Goal: Transaction & Acquisition: Purchase product/service

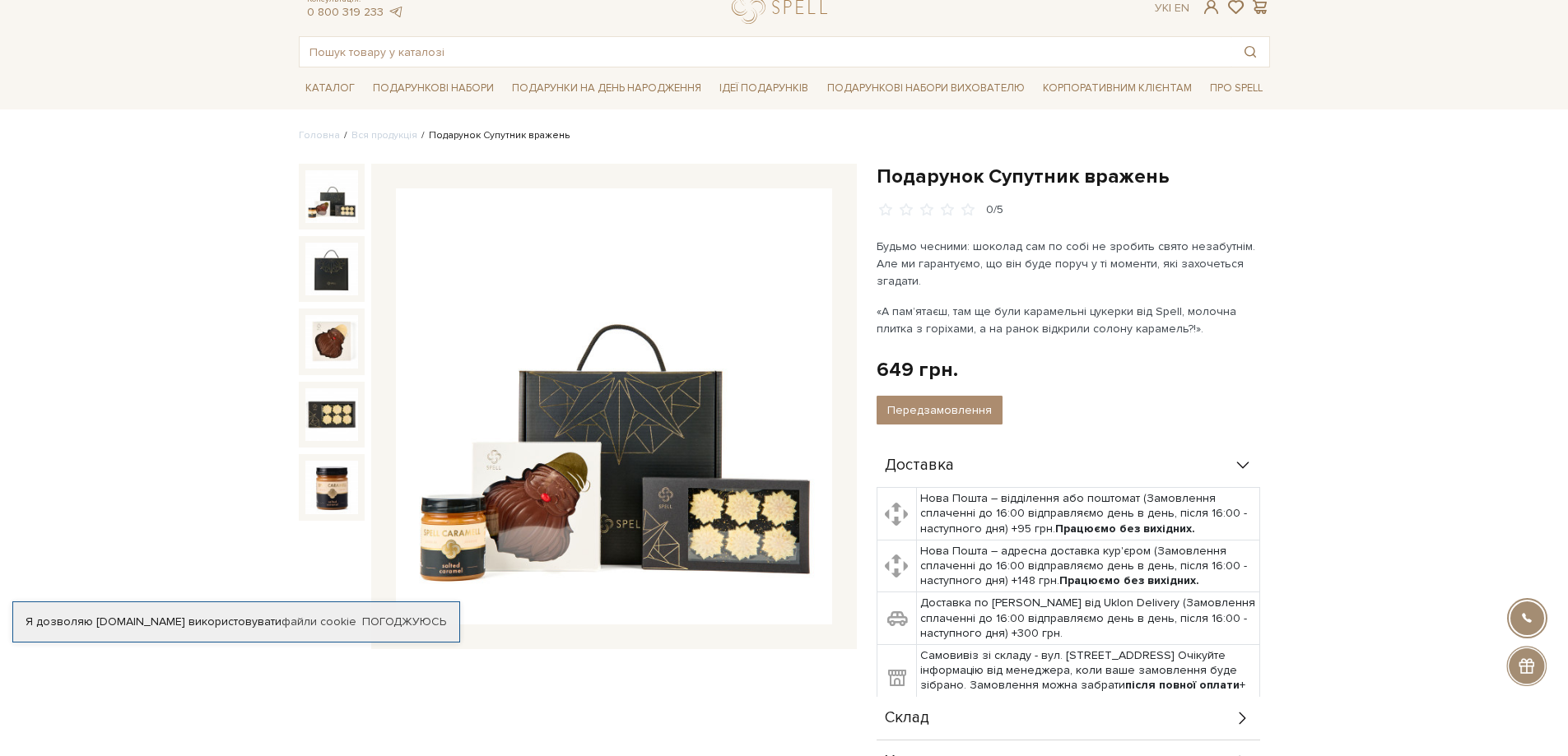
scroll to position [82, 0]
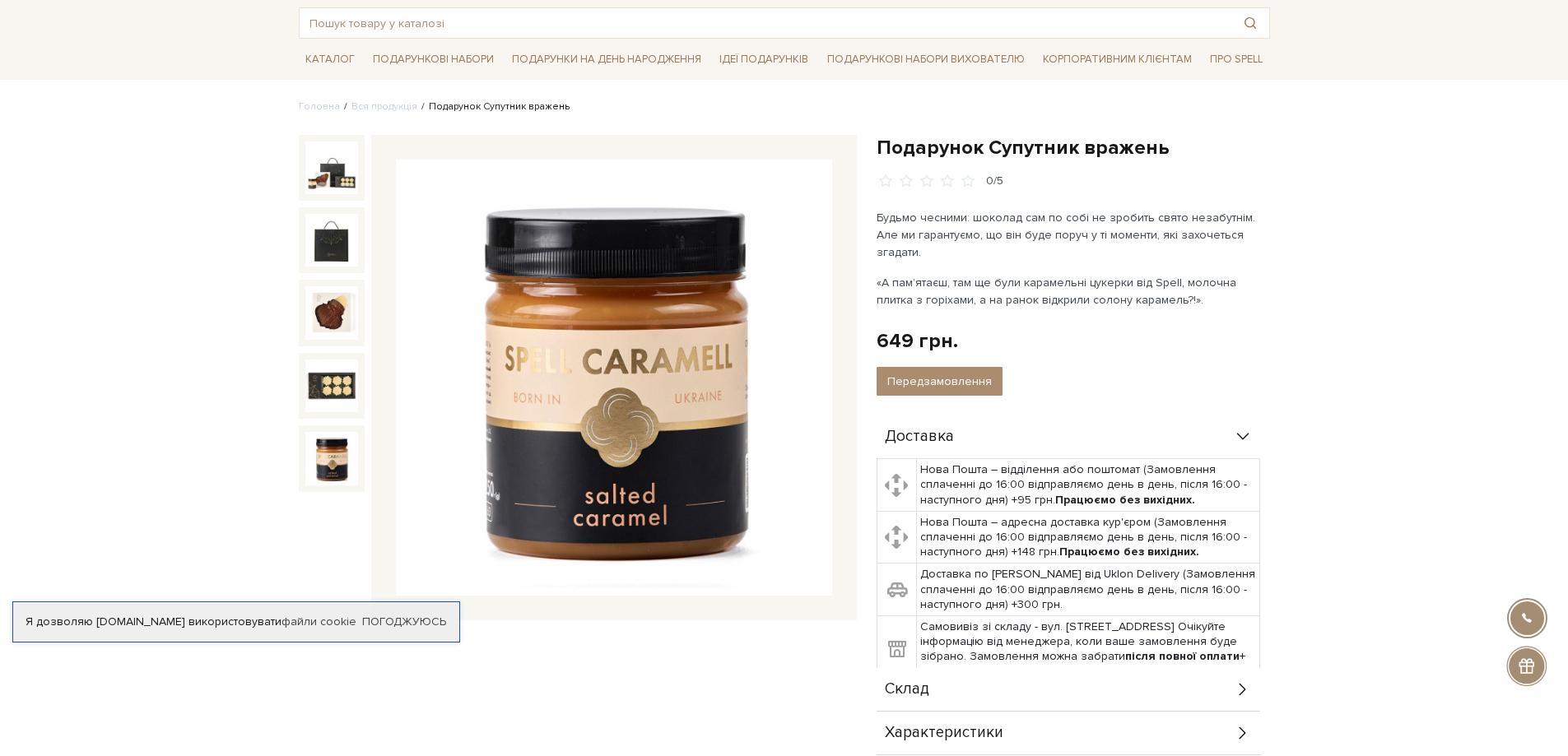
click at [328, 465] on img at bounding box center [331, 458] width 53 height 53
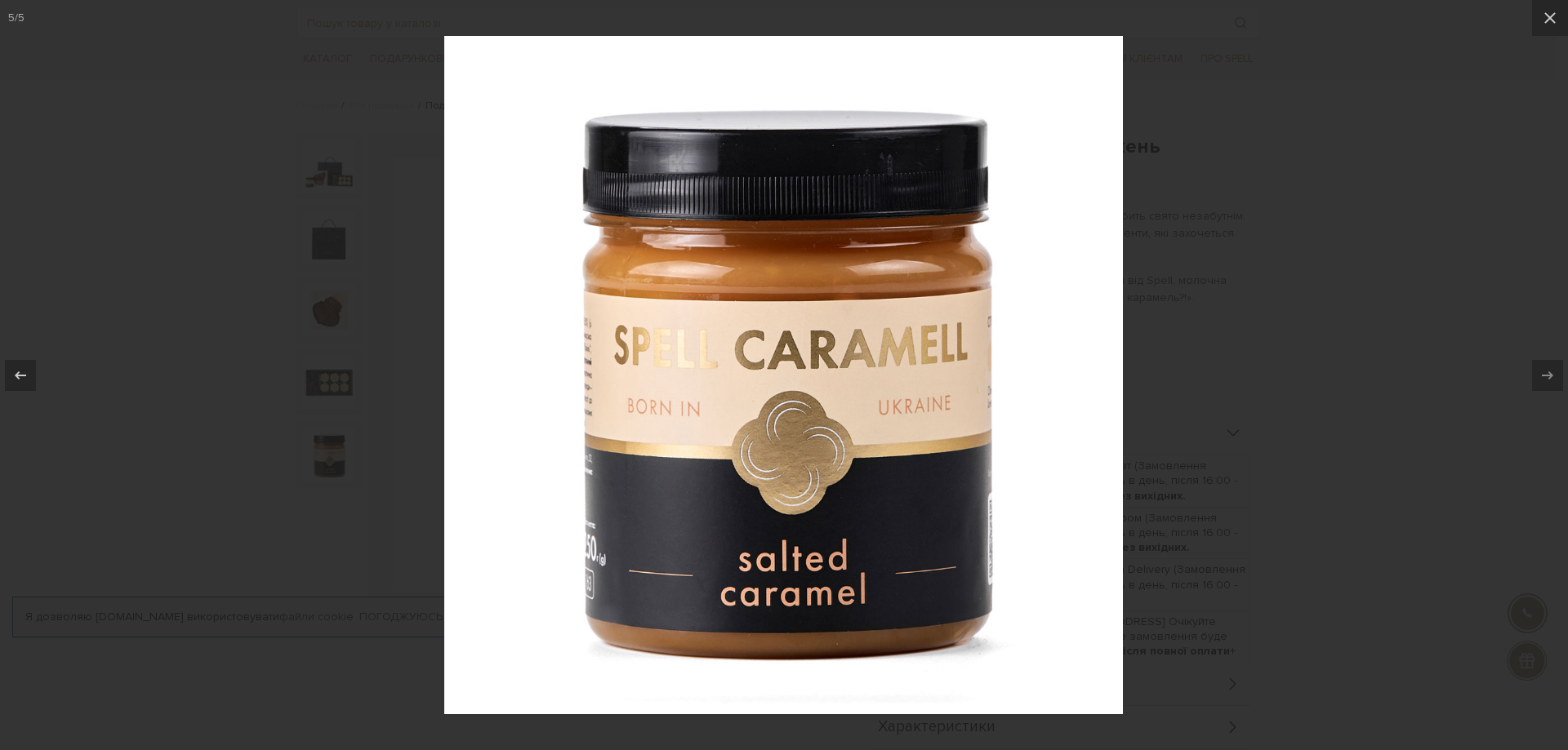
click at [295, 338] on div at bounding box center [784, 375] width 1568 height 750
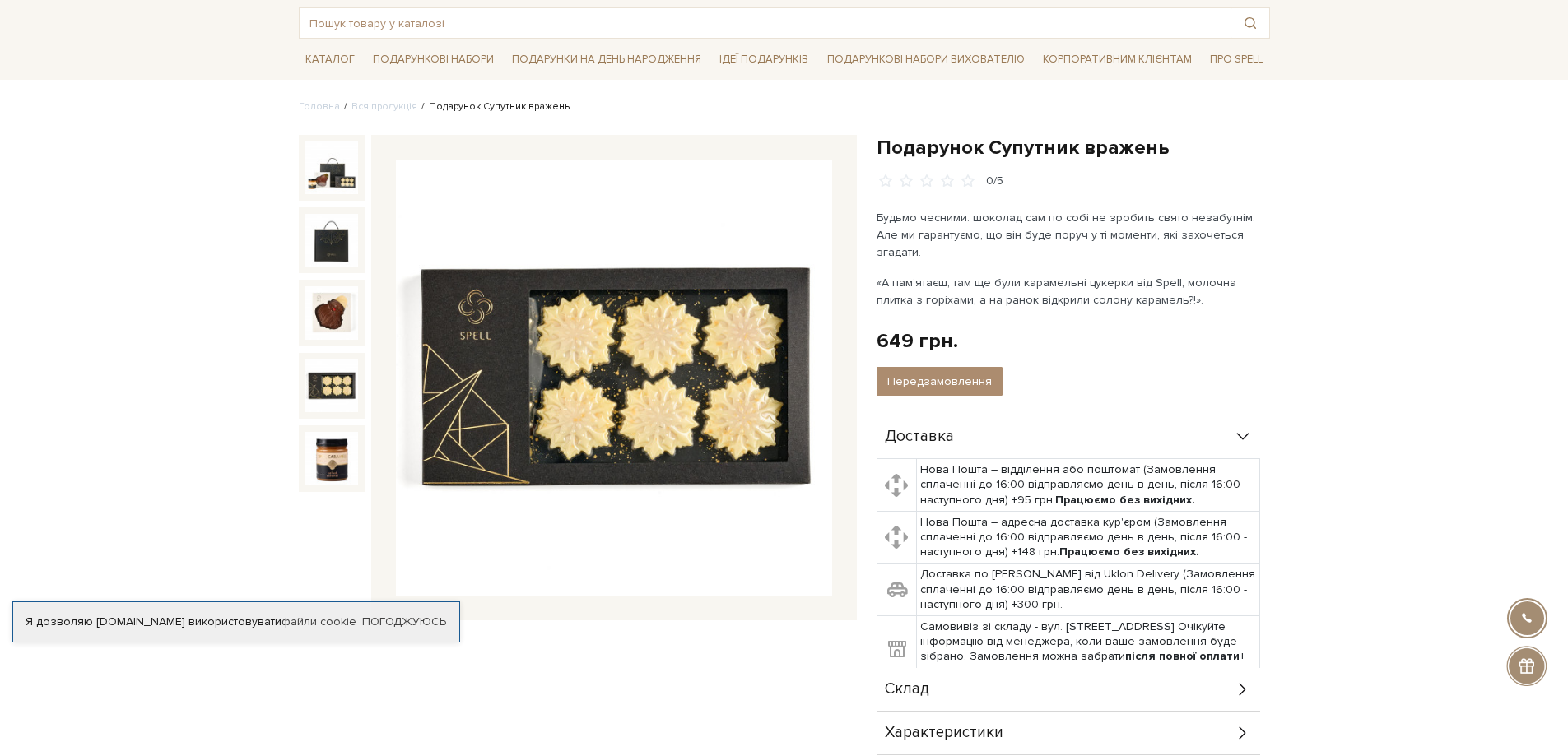
click at [334, 384] on img at bounding box center [331, 385] width 53 height 53
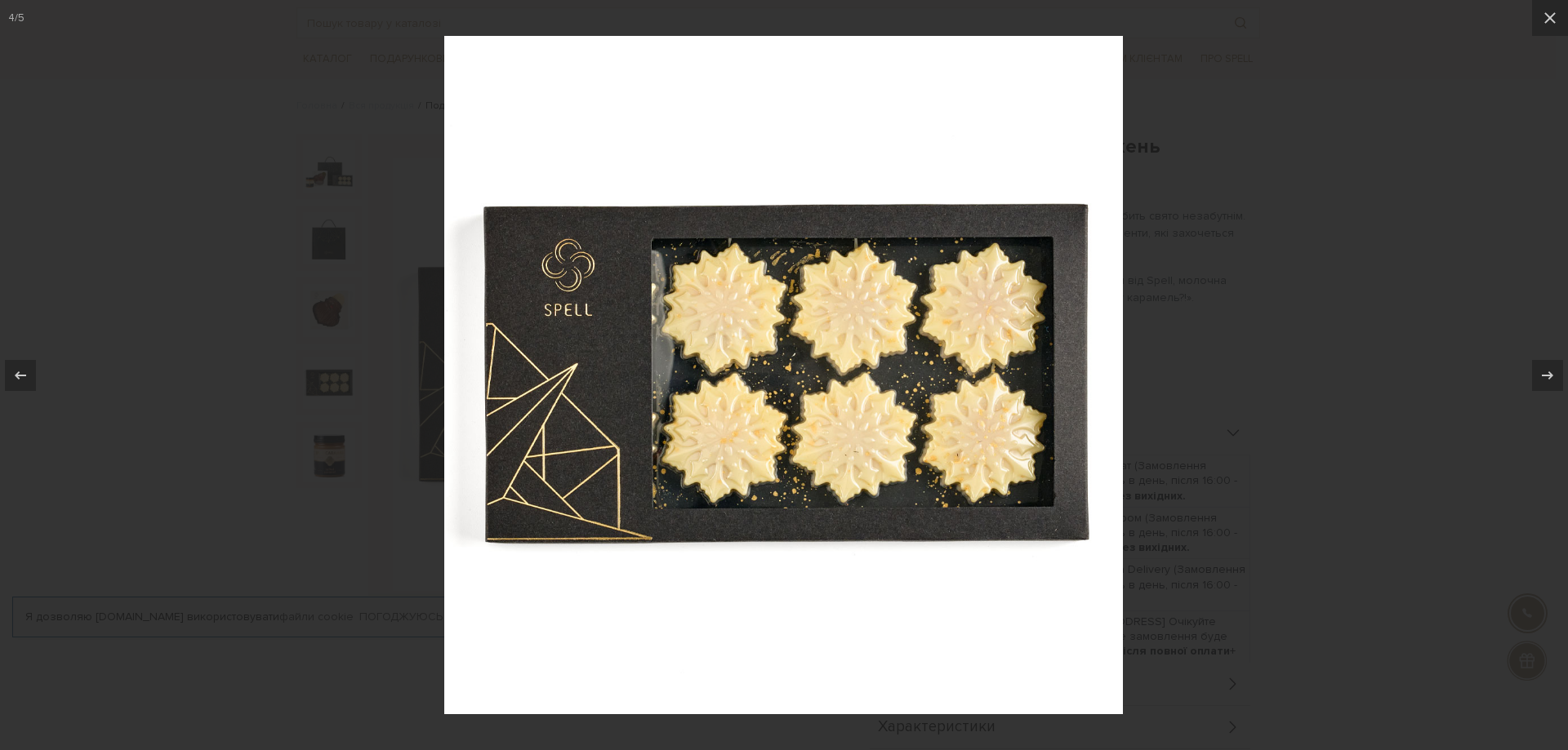
click at [288, 369] on div at bounding box center [784, 375] width 1568 height 750
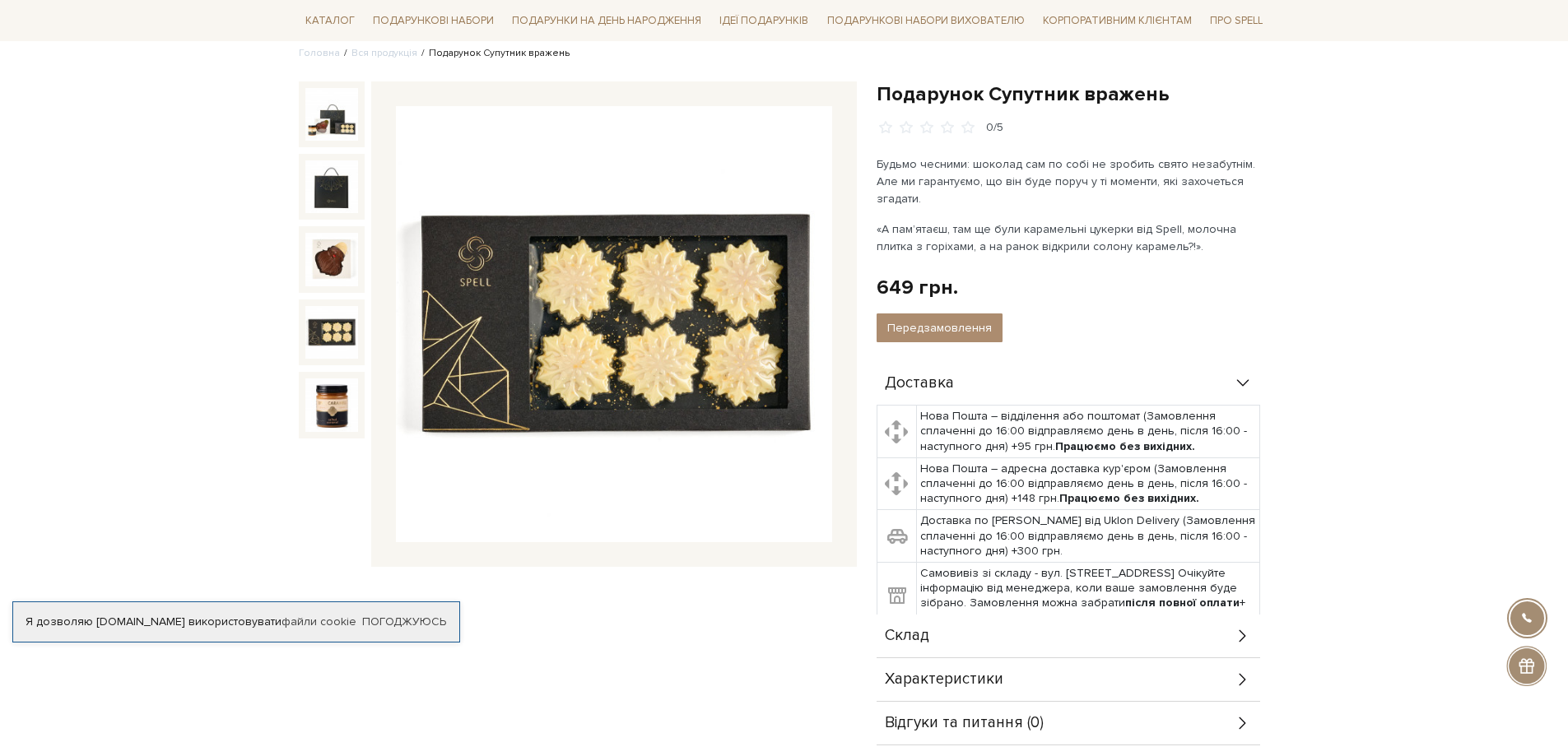
scroll to position [165, 0]
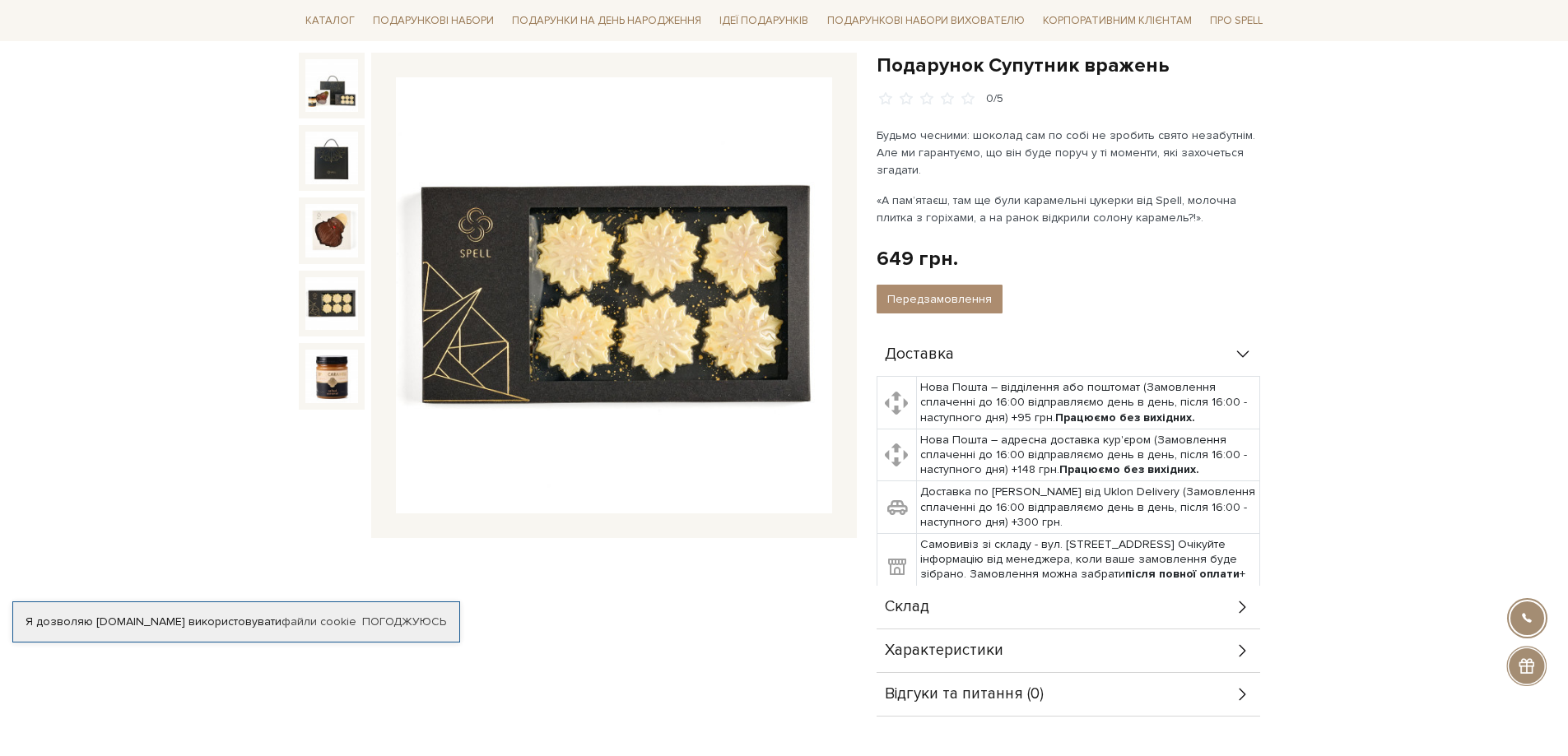
click at [1234, 346] on icon at bounding box center [1243, 355] width 18 height 18
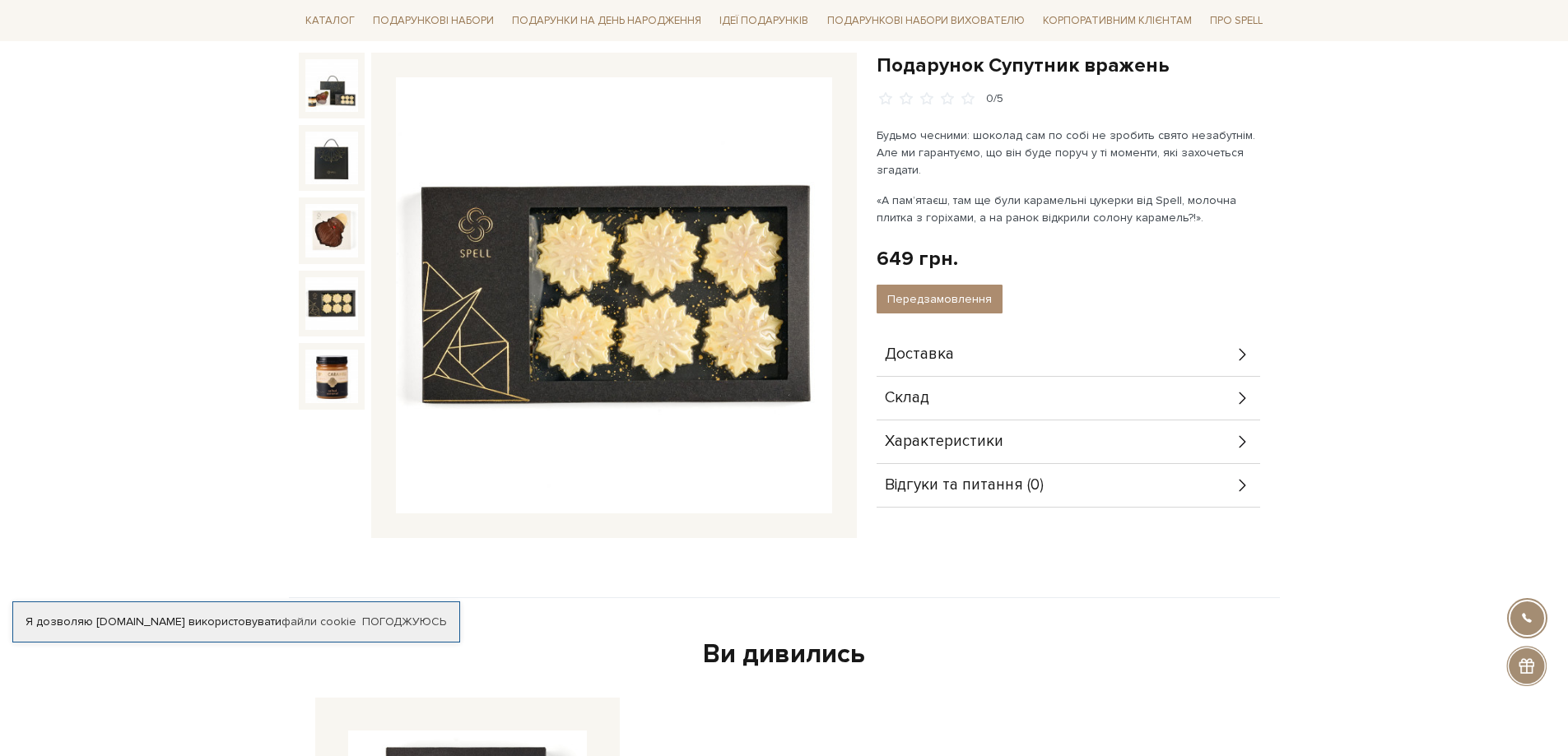
click at [1118, 385] on div "Склад" at bounding box center [1068, 398] width 383 height 42
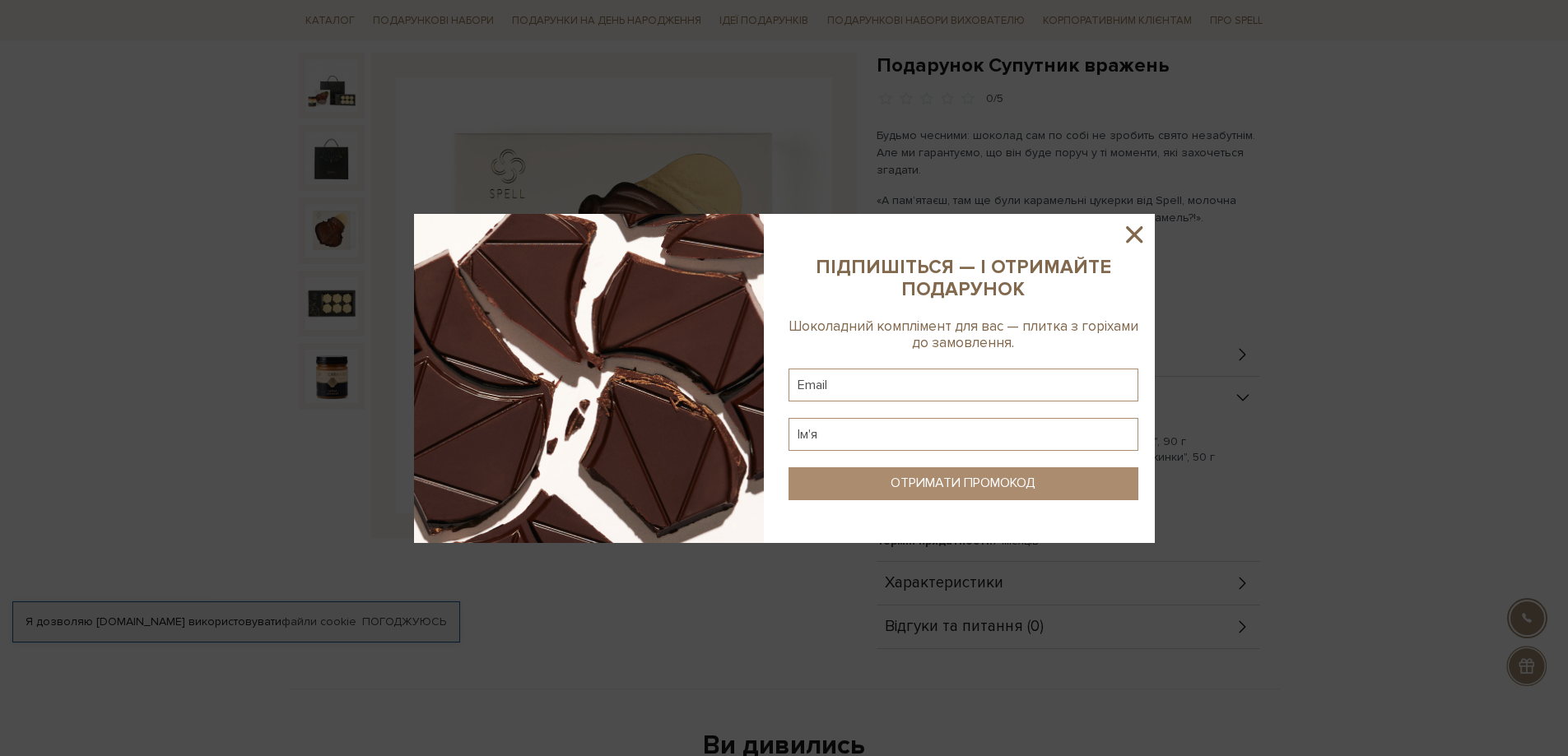
click at [1129, 229] on icon at bounding box center [1134, 234] width 17 height 17
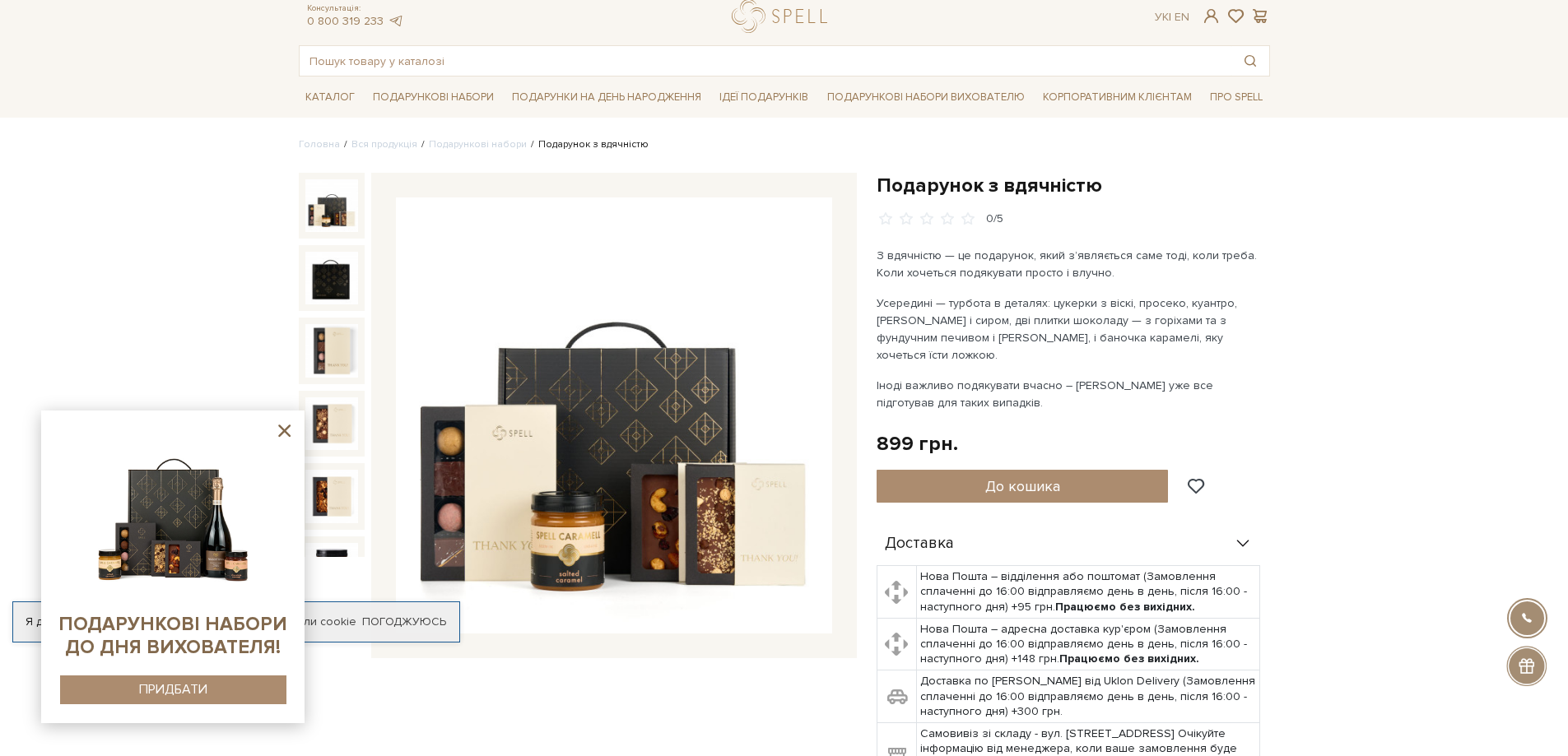
scroll to position [82, 0]
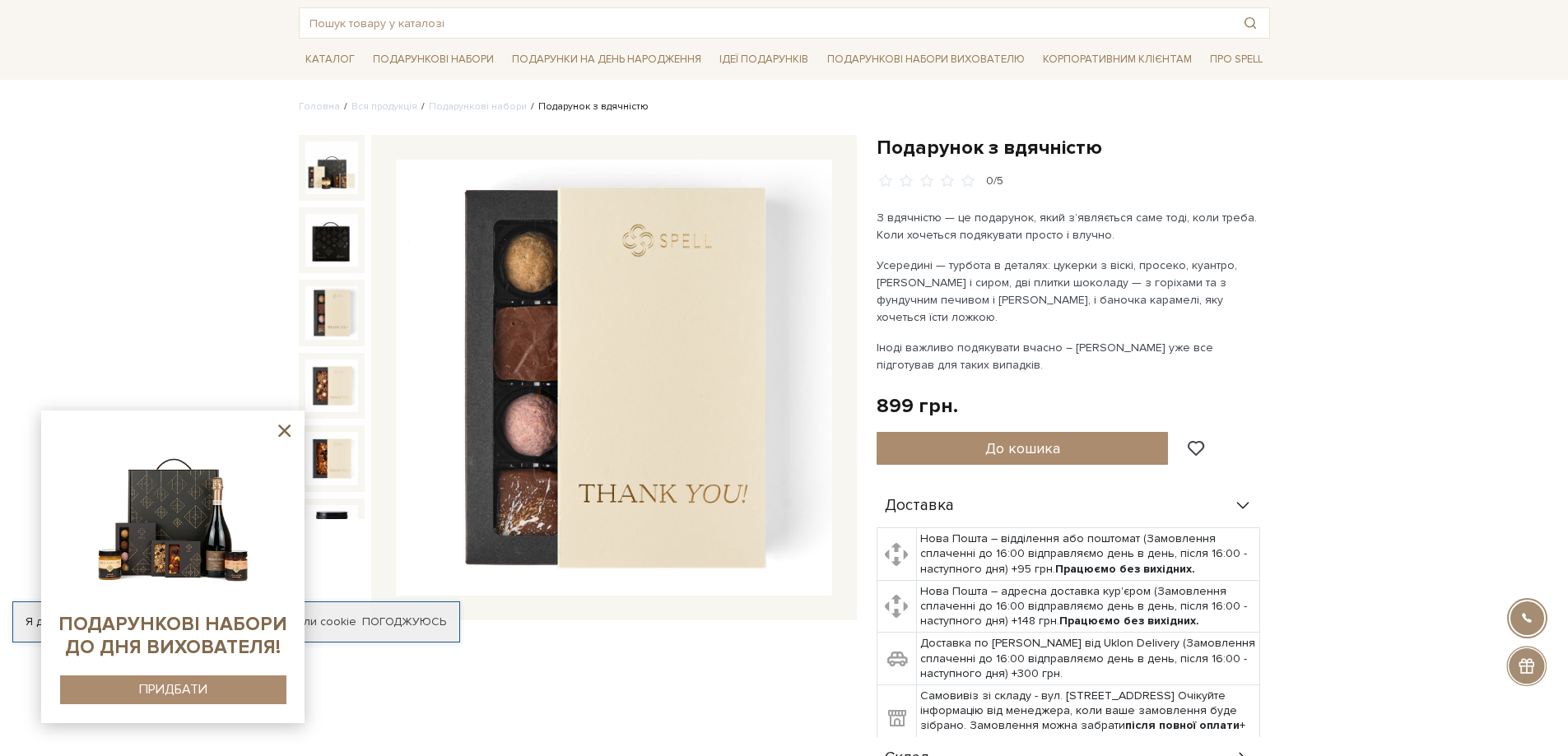
click at [346, 309] on img at bounding box center [331, 313] width 53 height 53
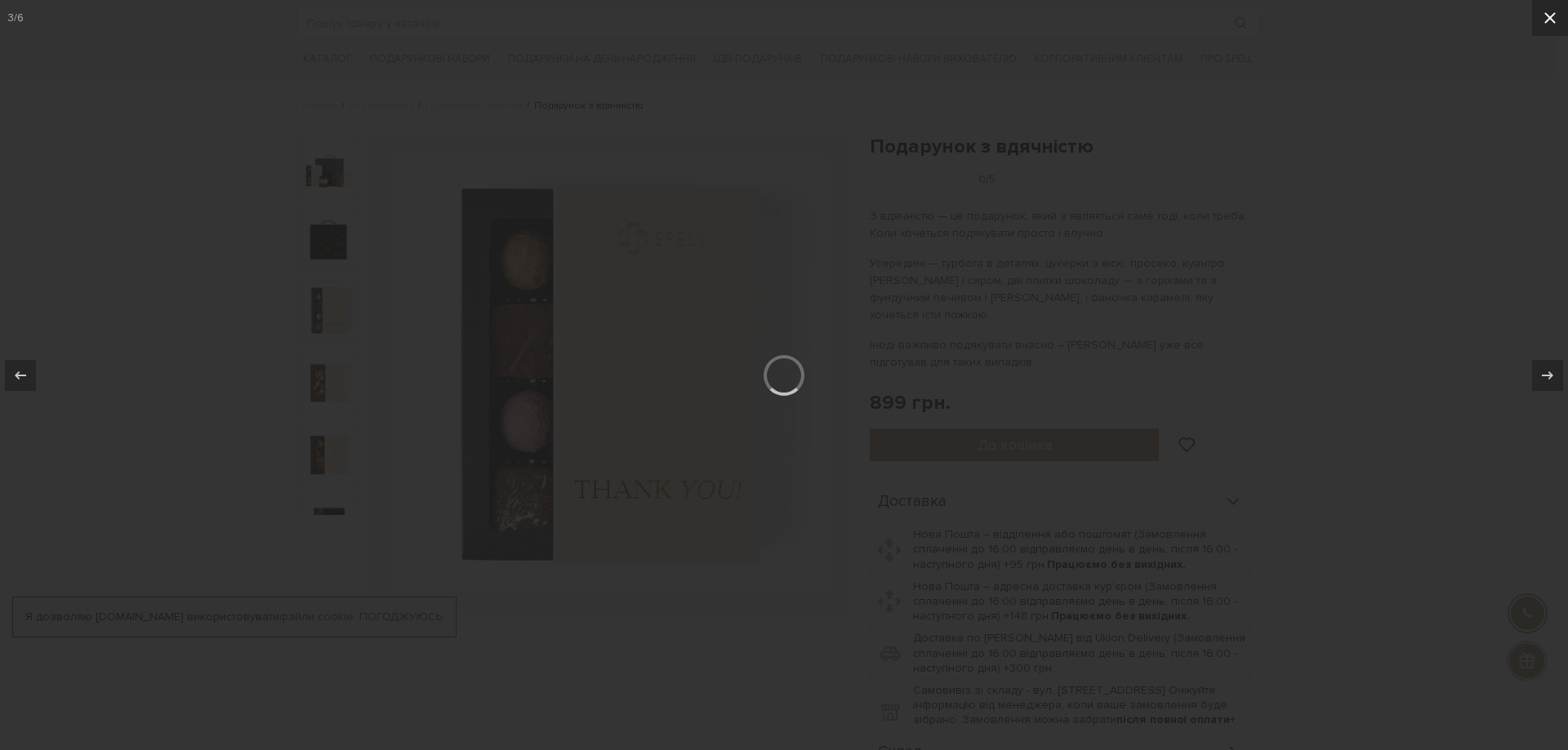
click at [1555, 12] on icon at bounding box center [1550, 17] width 19 height 19
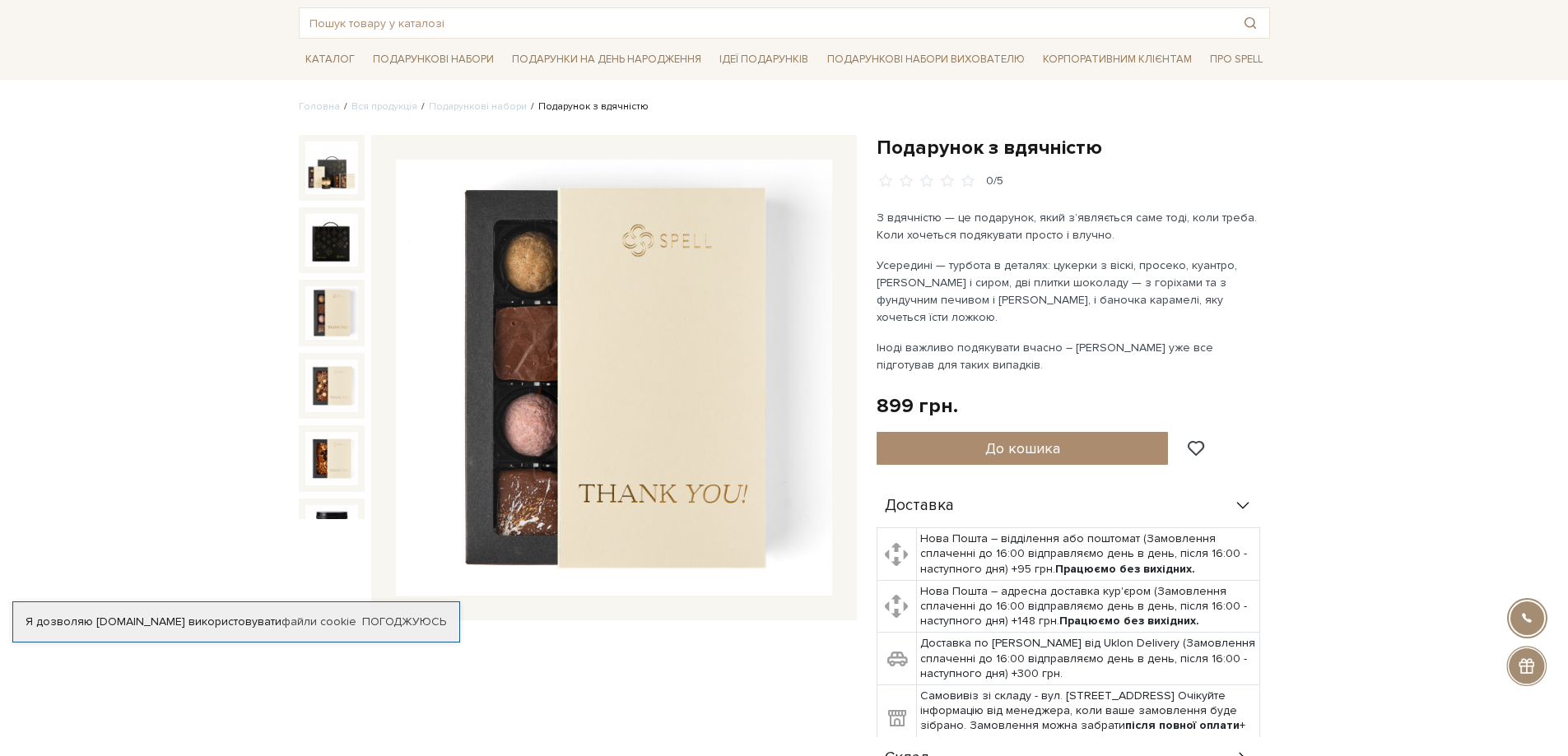
click at [1241, 502] on icon at bounding box center [1243, 506] width 18 height 18
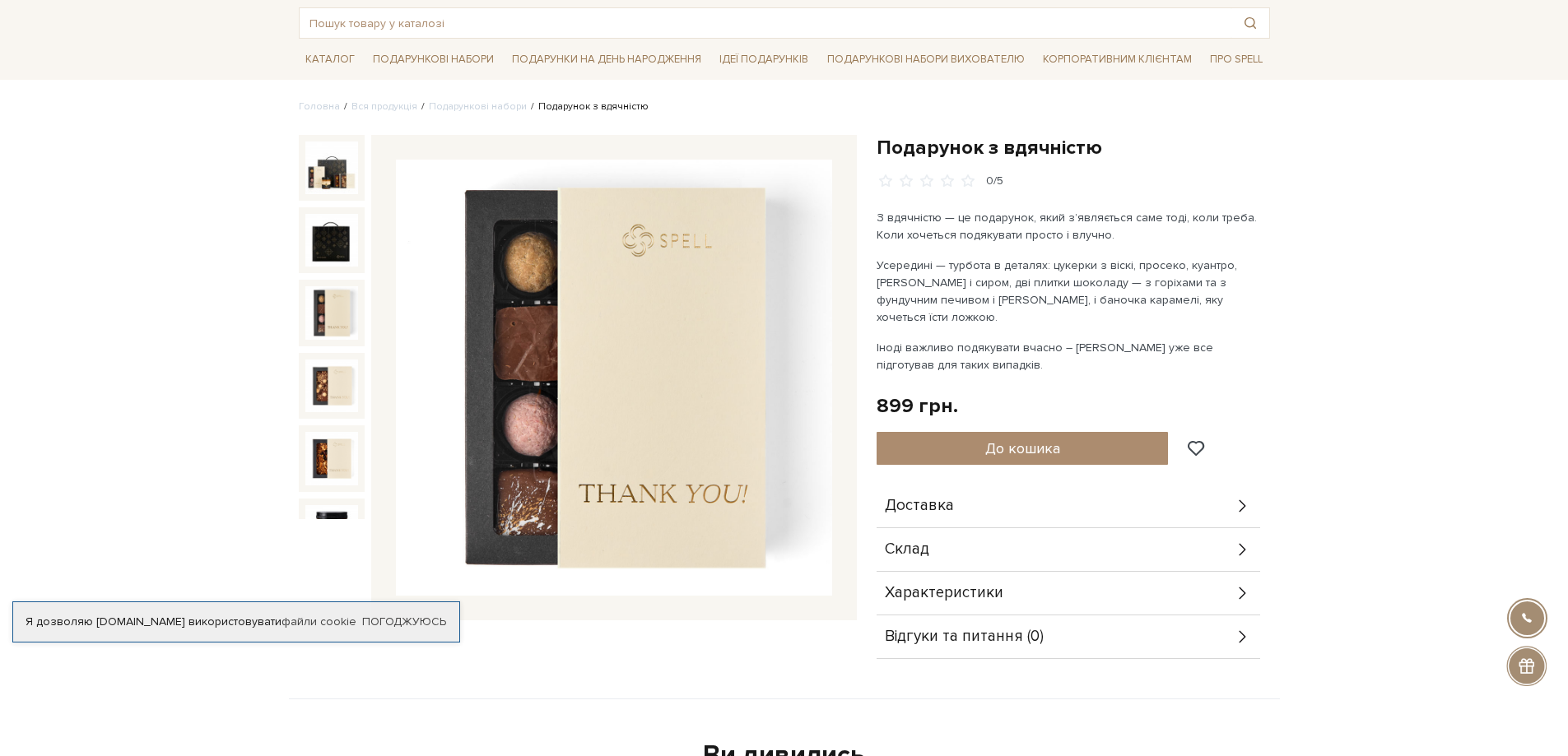
click at [1245, 549] on icon at bounding box center [1241, 549] width 6 height 12
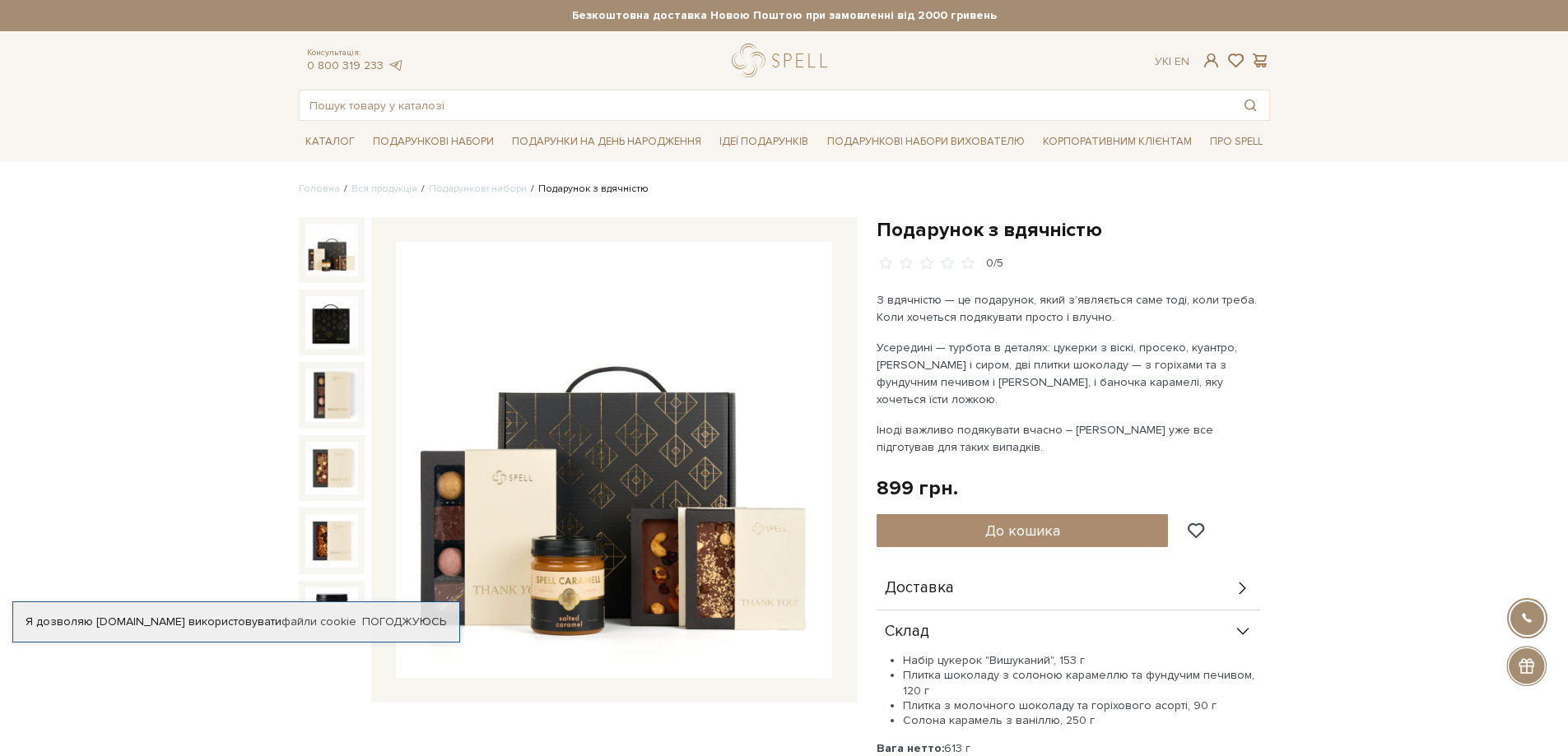
click at [326, 253] on img at bounding box center [331, 250] width 53 height 53
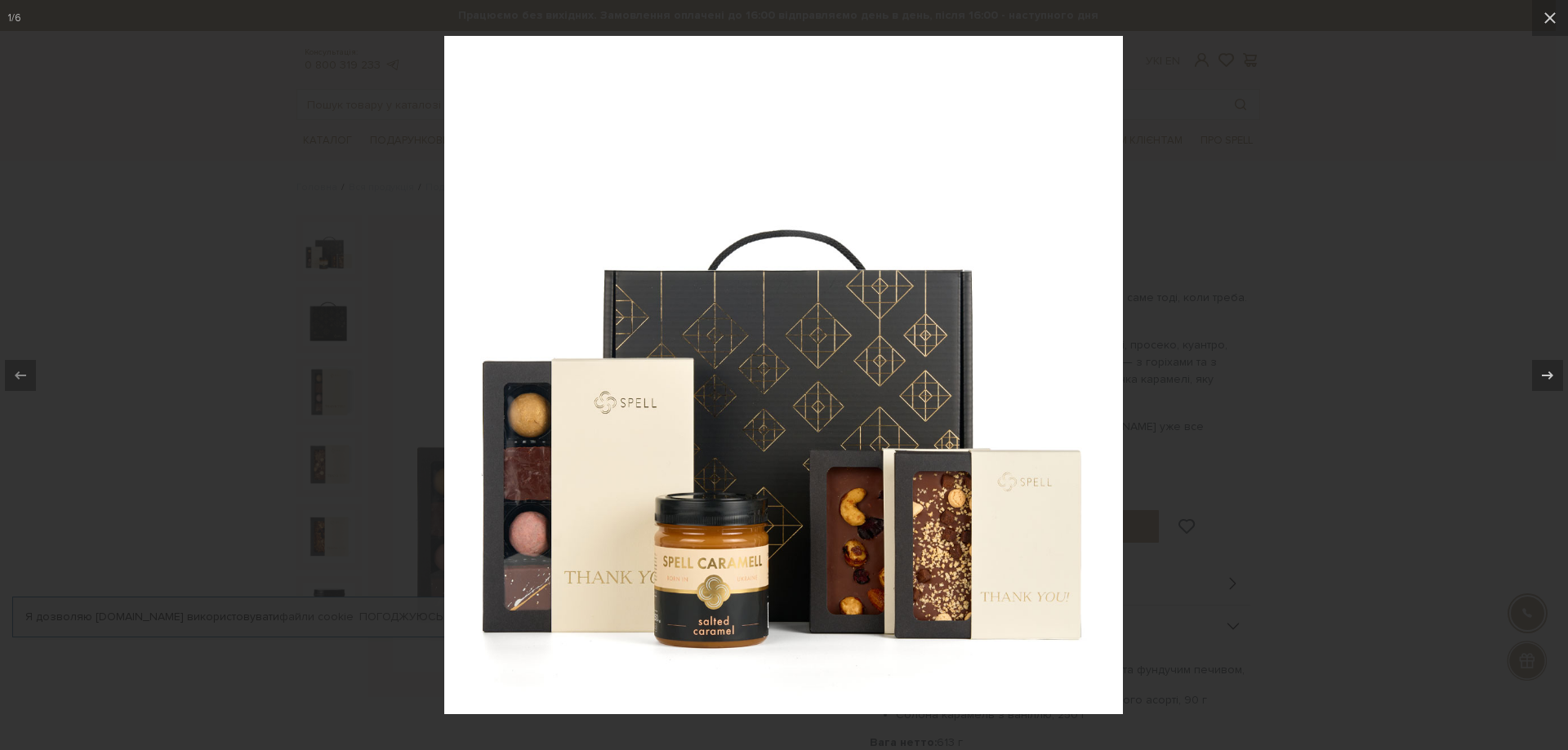
click at [1297, 191] on div at bounding box center [784, 375] width 1568 height 750
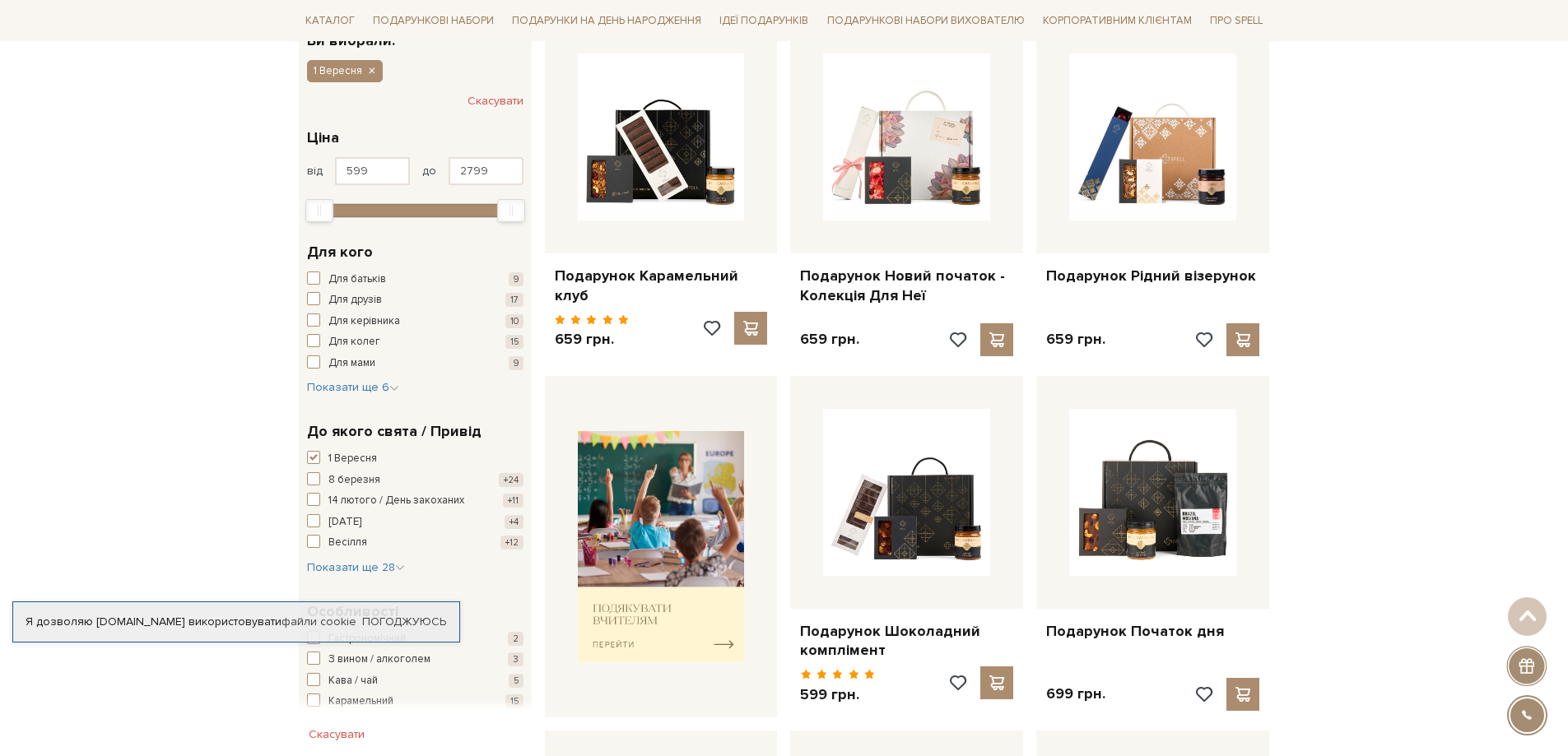
scroll to position [411, 0]
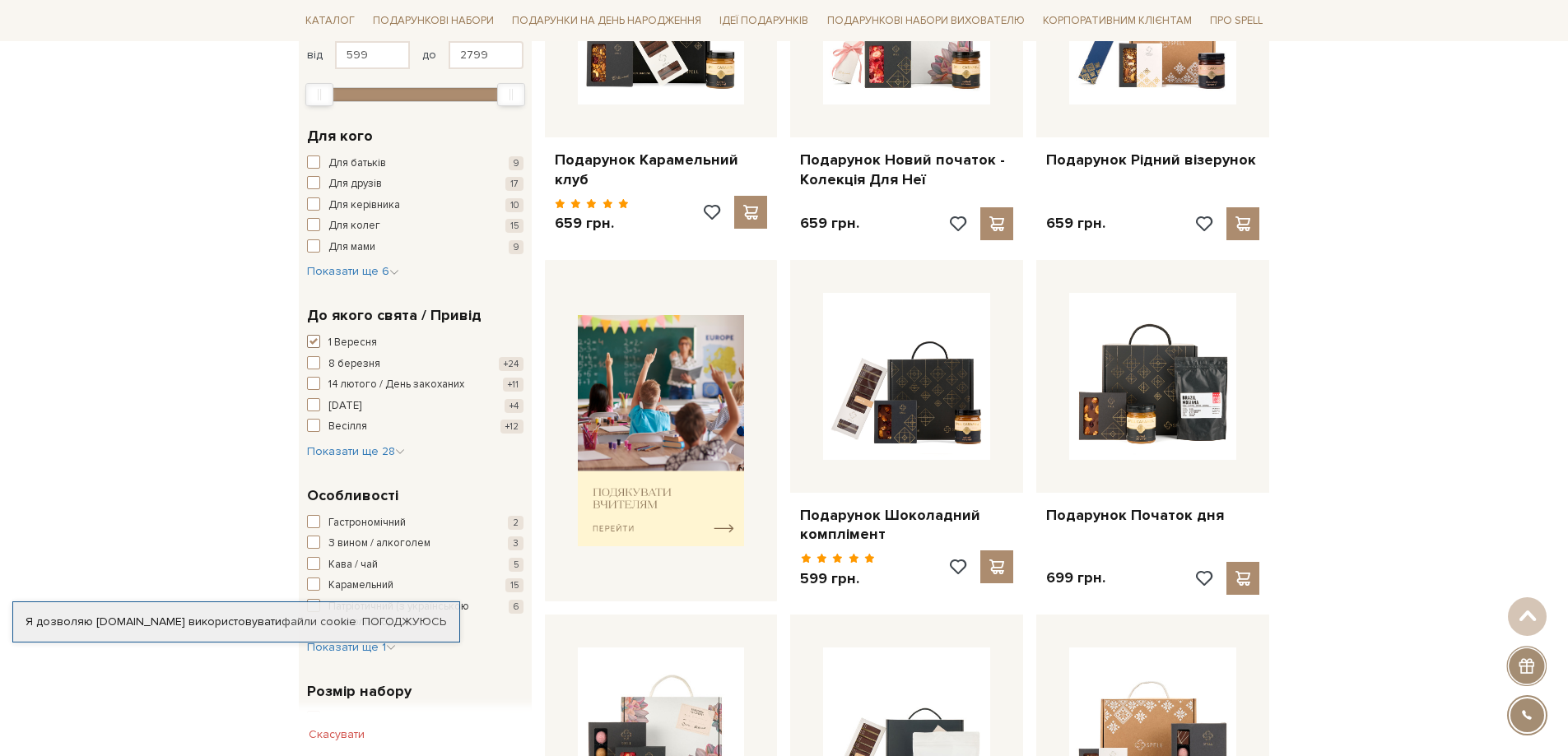
click at [312, 341] on span "button" at bounding box center [313, 341] width 13 height 13
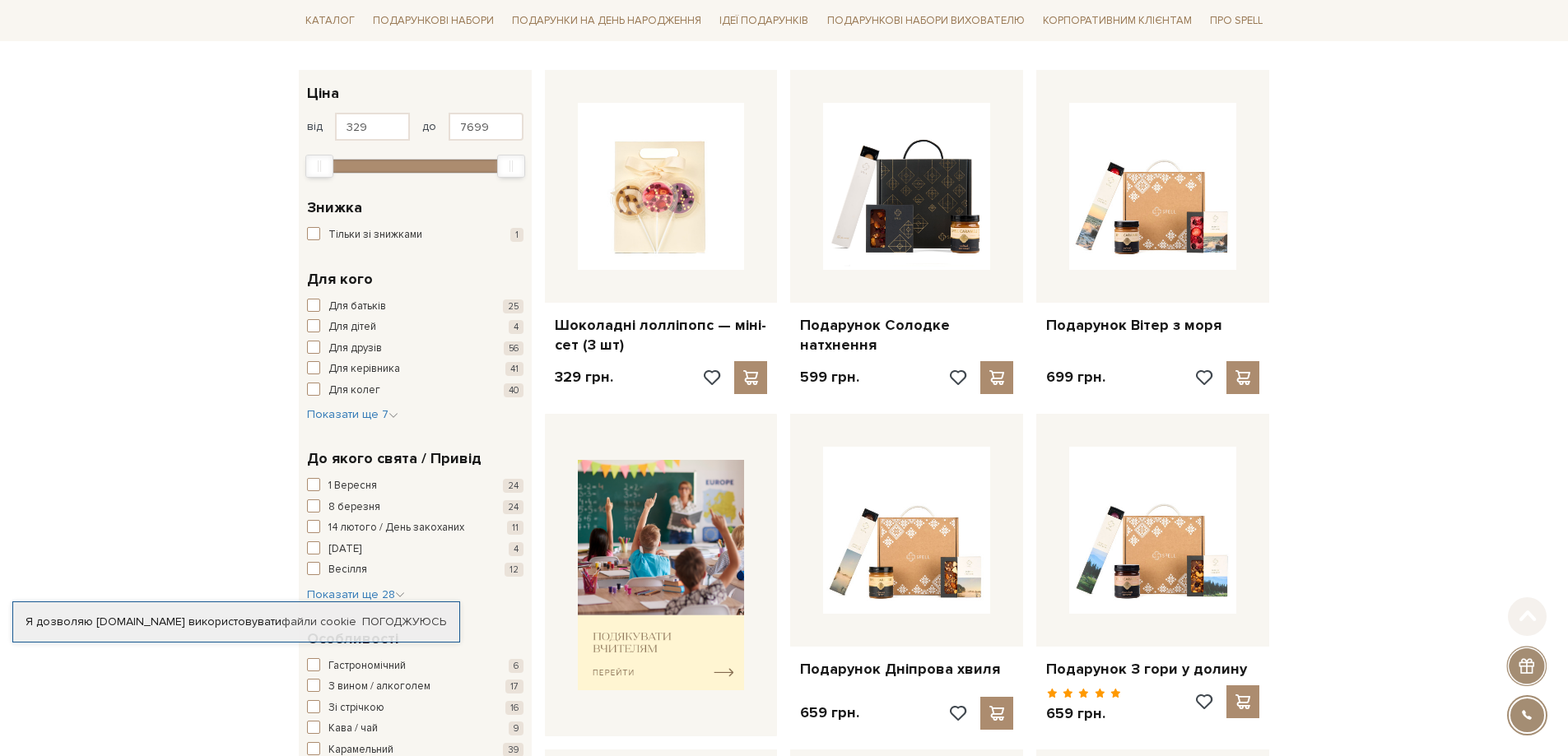
scroll to position [247, 0]
click at [682, 672] on img at bounding box center [661, 574] width 167 height 231
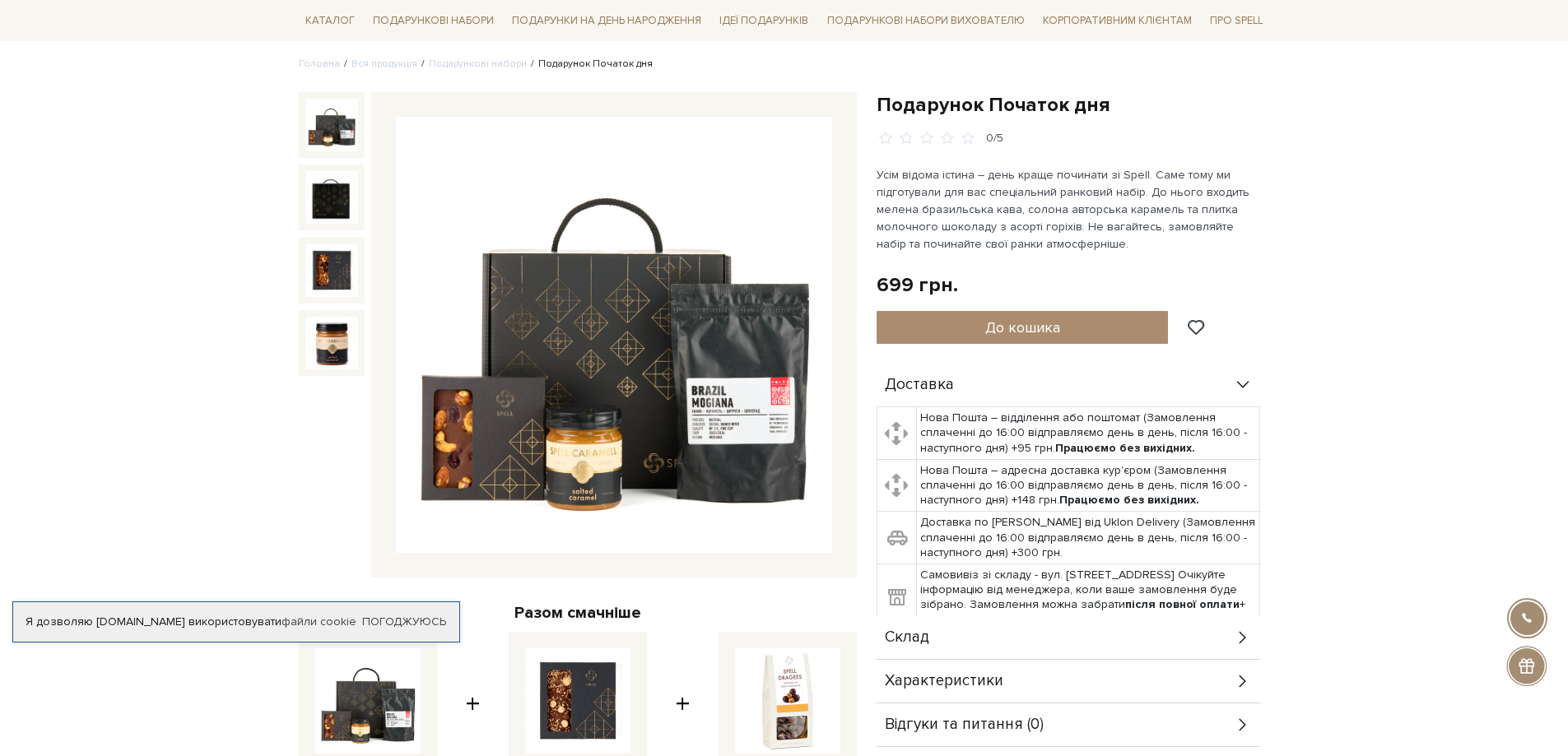
scroll to position [165, 0]
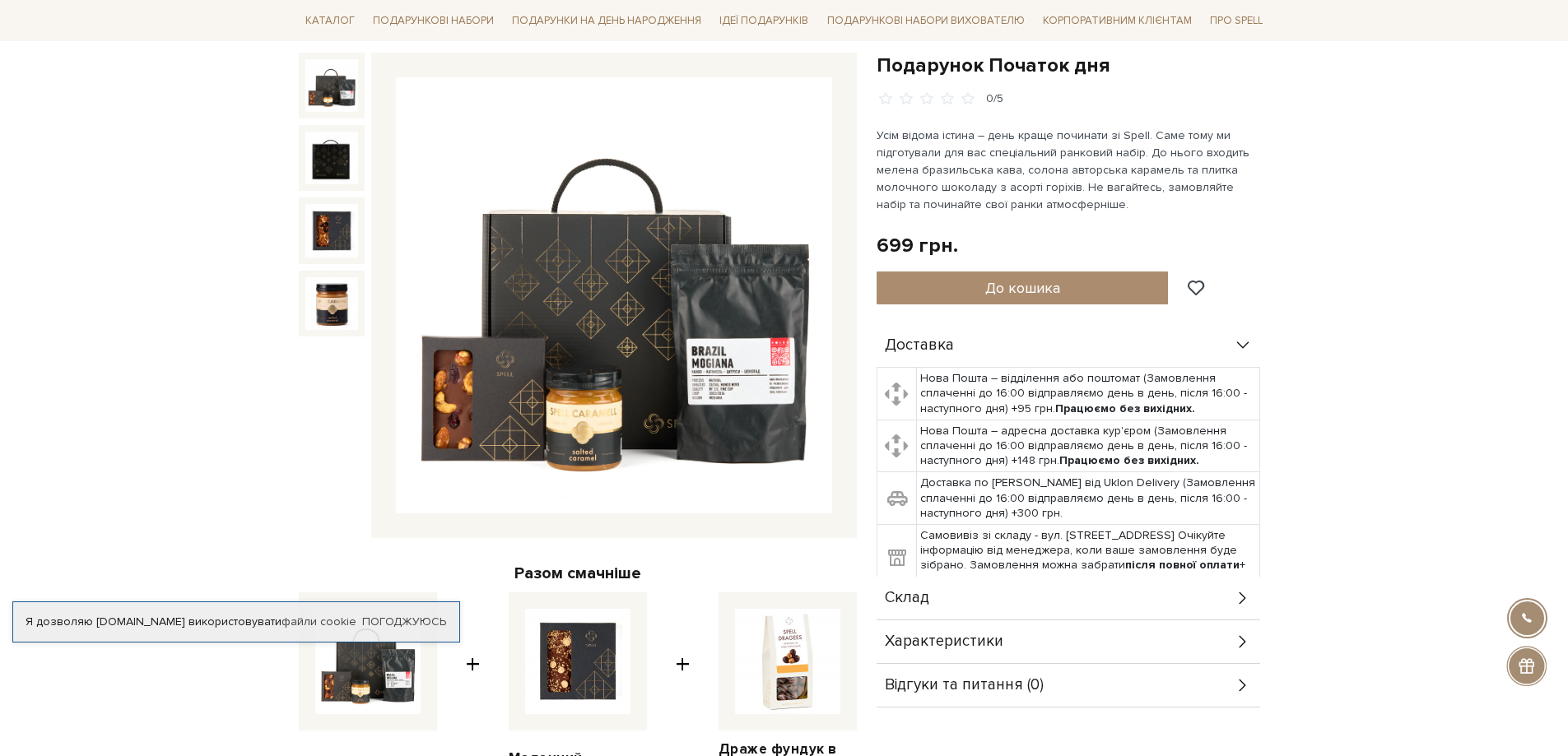
click at [1246, 345] on icon at bounding box center [1243, 346] width 18 height 18
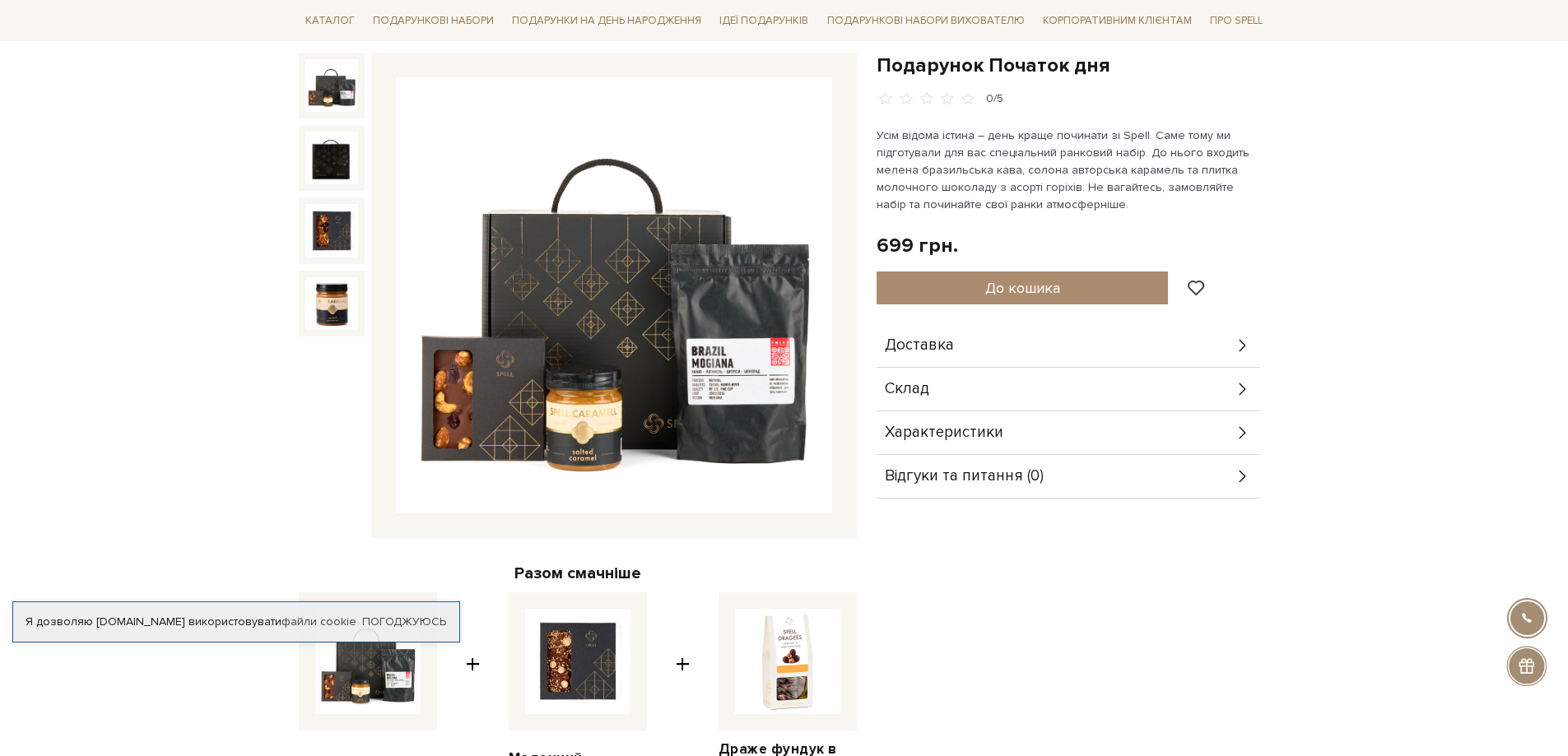
click at [1242, 394] on icon at bounding box center [1243, 389] width 18 height 18
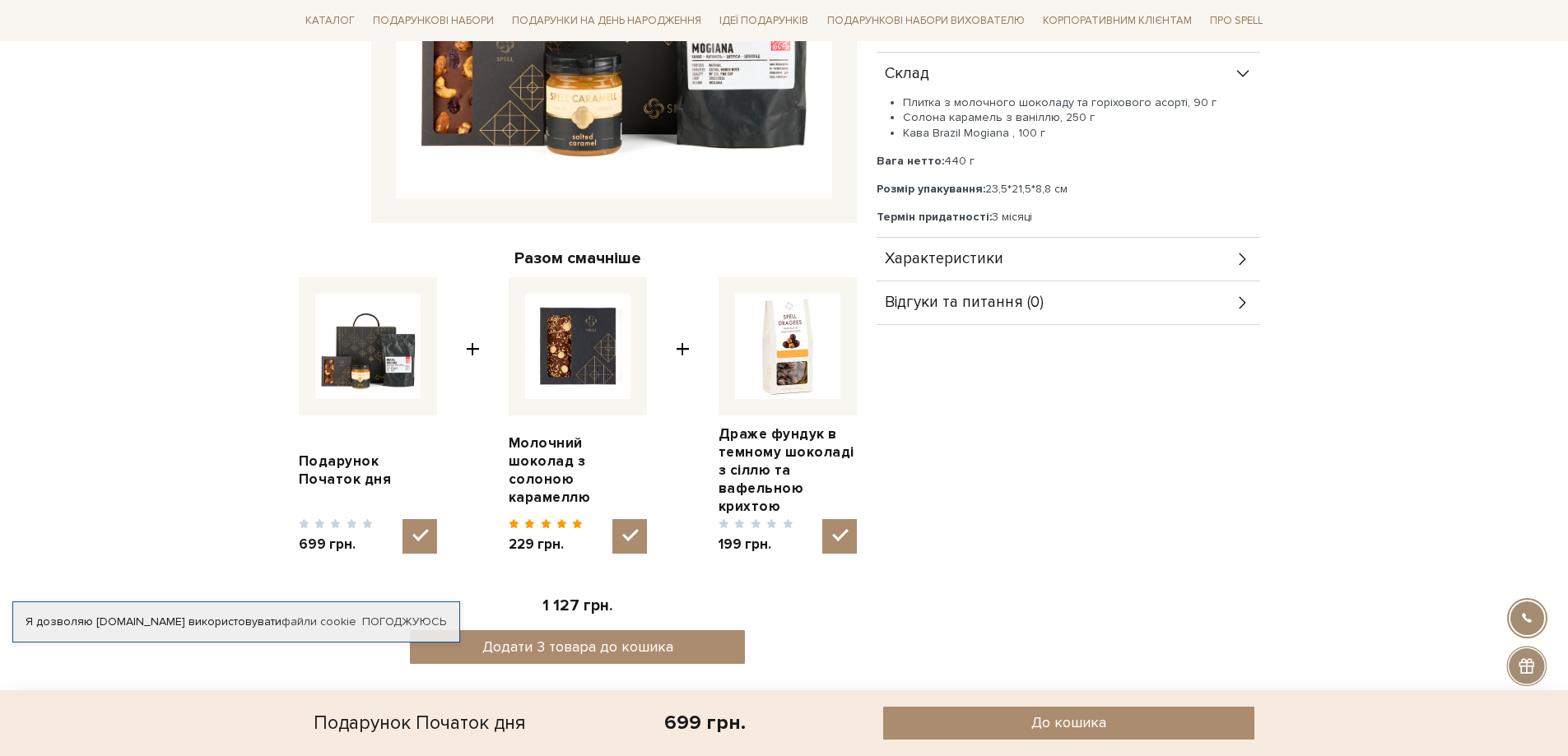
scroll to position [494, 0]
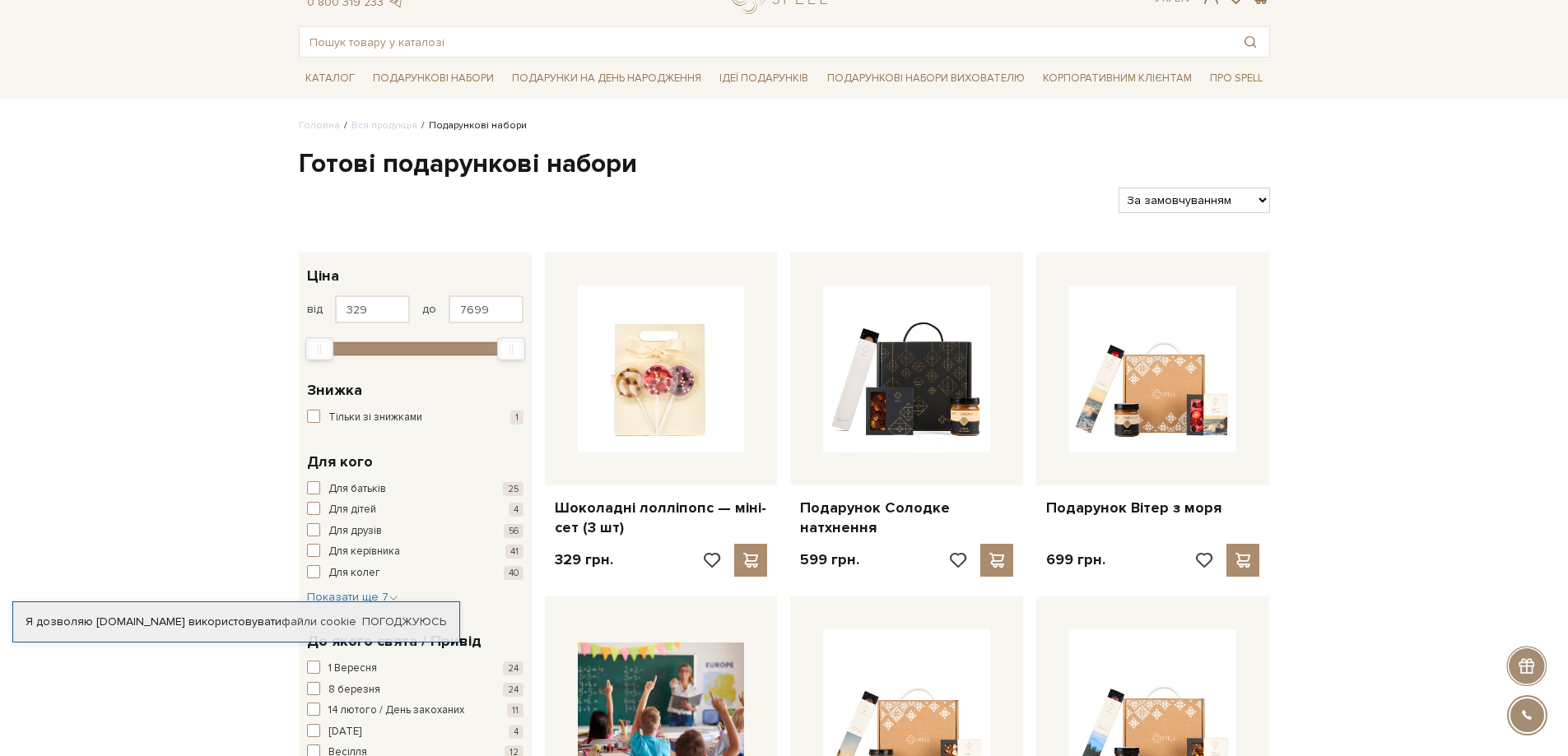
scroll to position [82, 0]
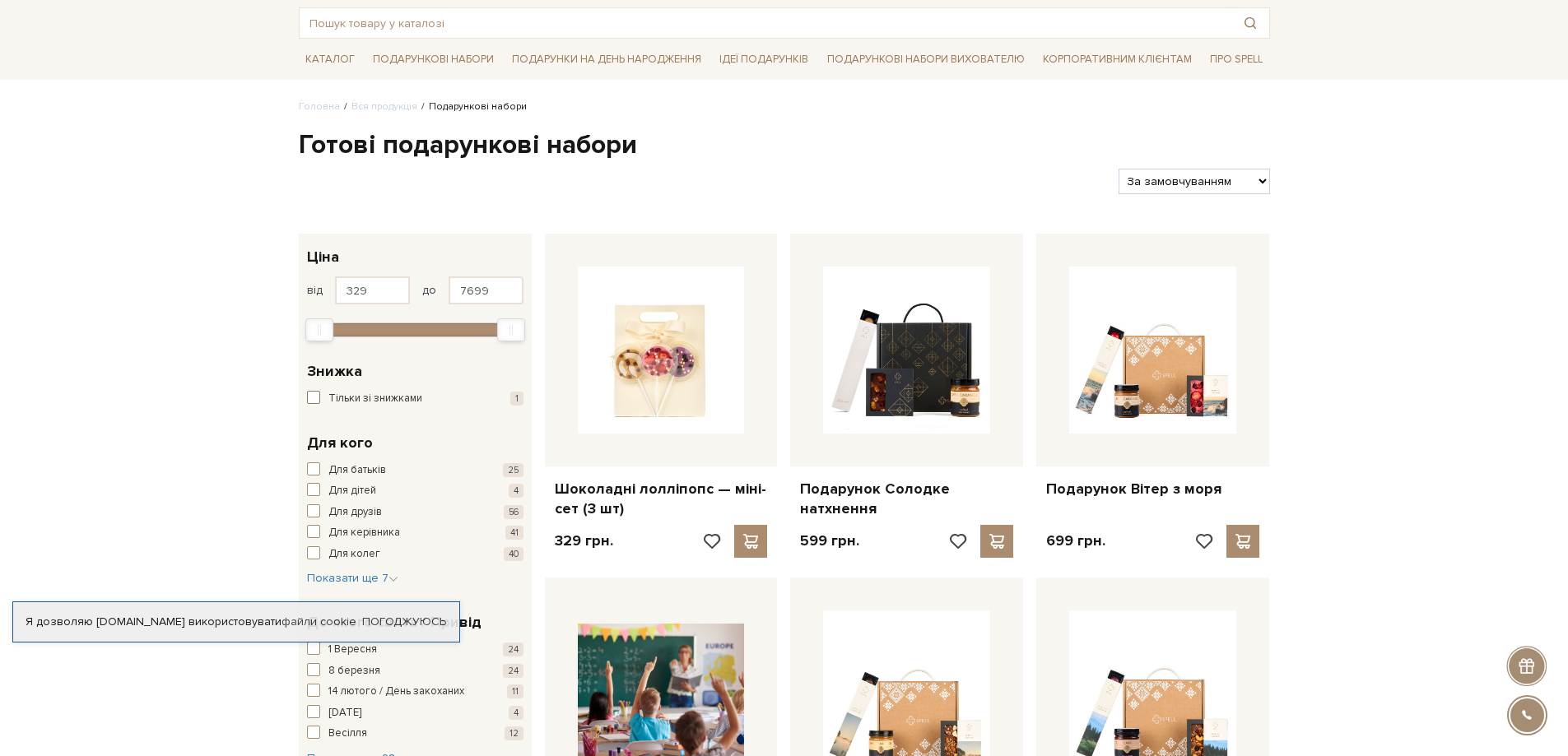
click at [322, 392] on button "Тільки зі знижками 1" at bounding box center [415, 399] width 217 height 17
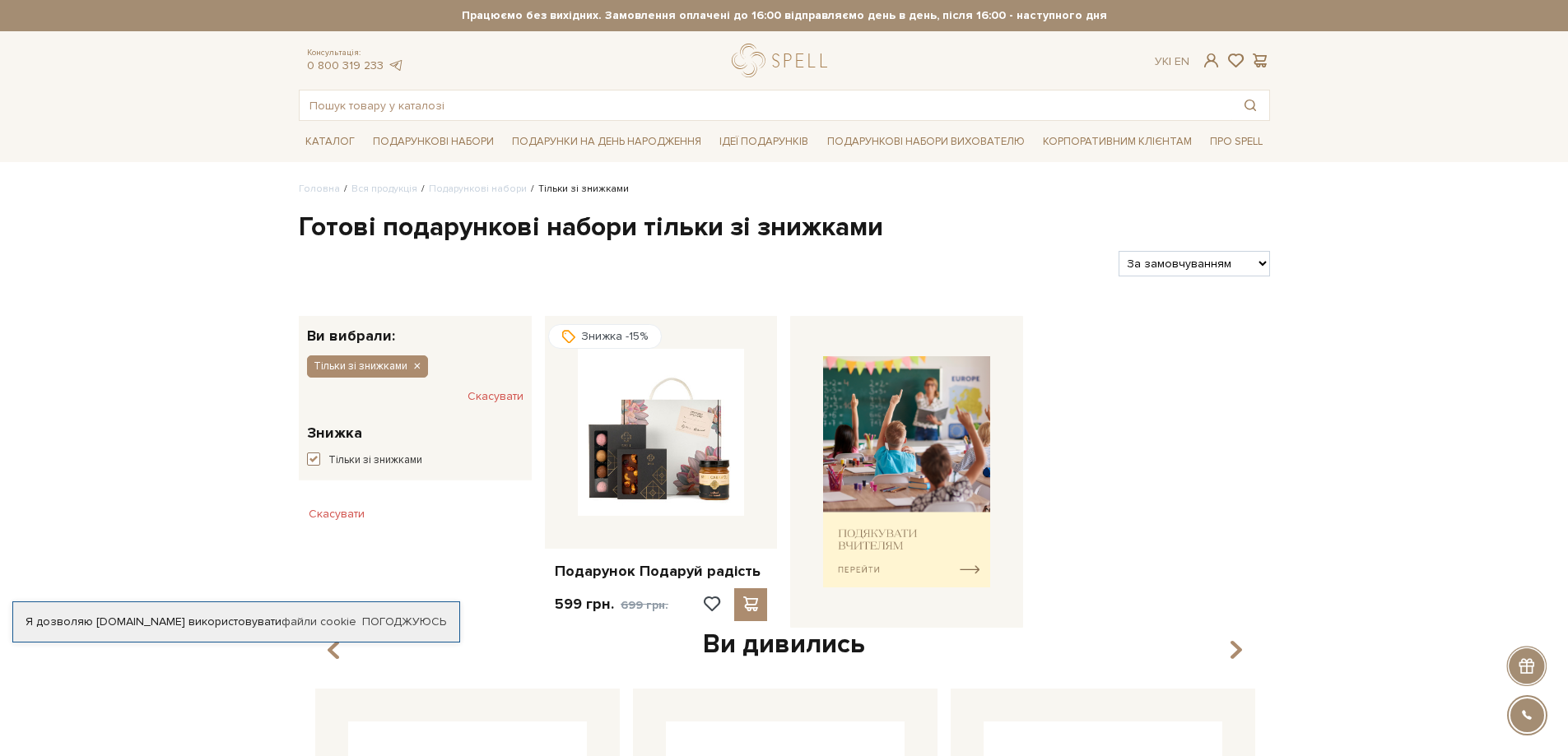
click at [316, 460] on span "button" at bounding box center [313, 459] width 13 height 13
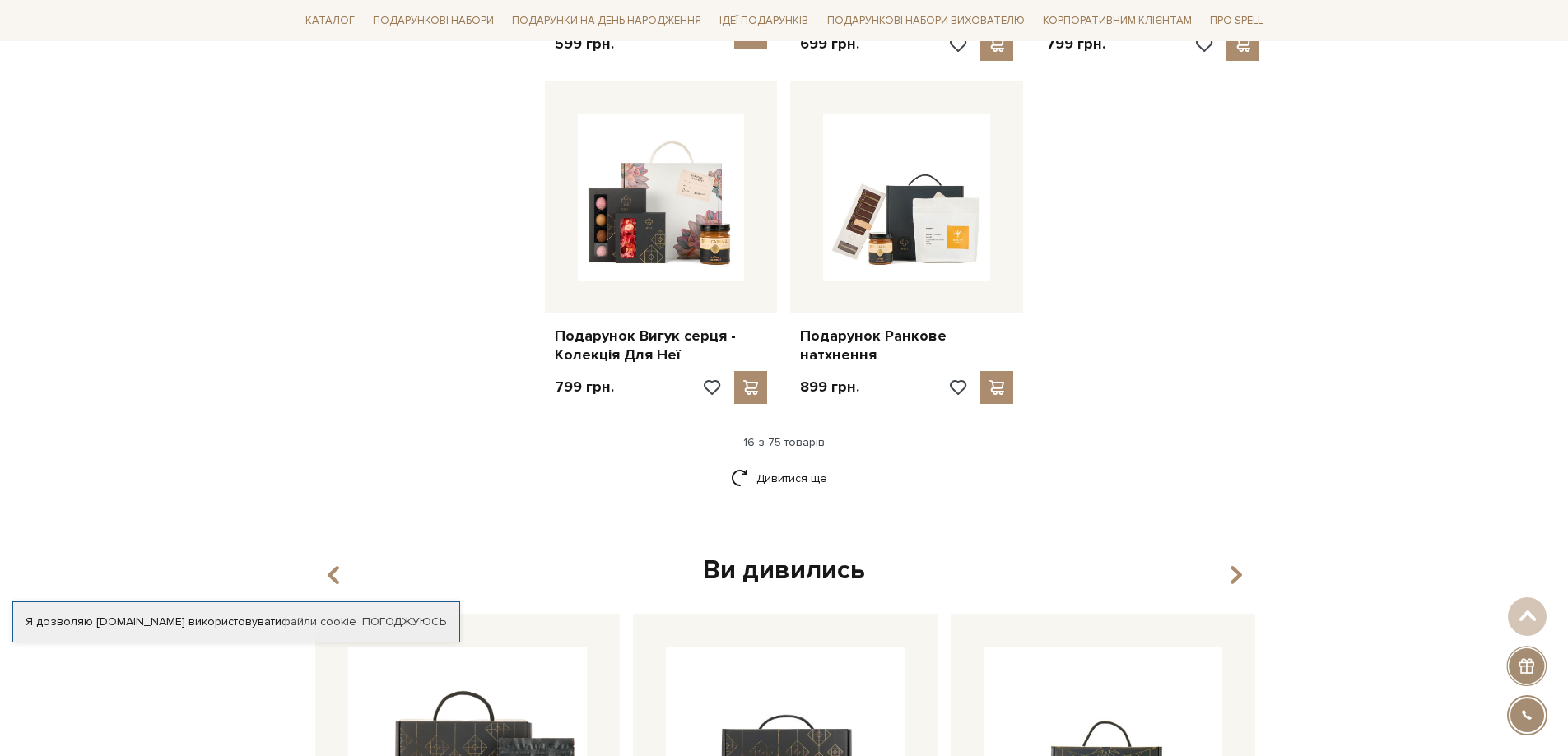
scroll to position [1975, 0]
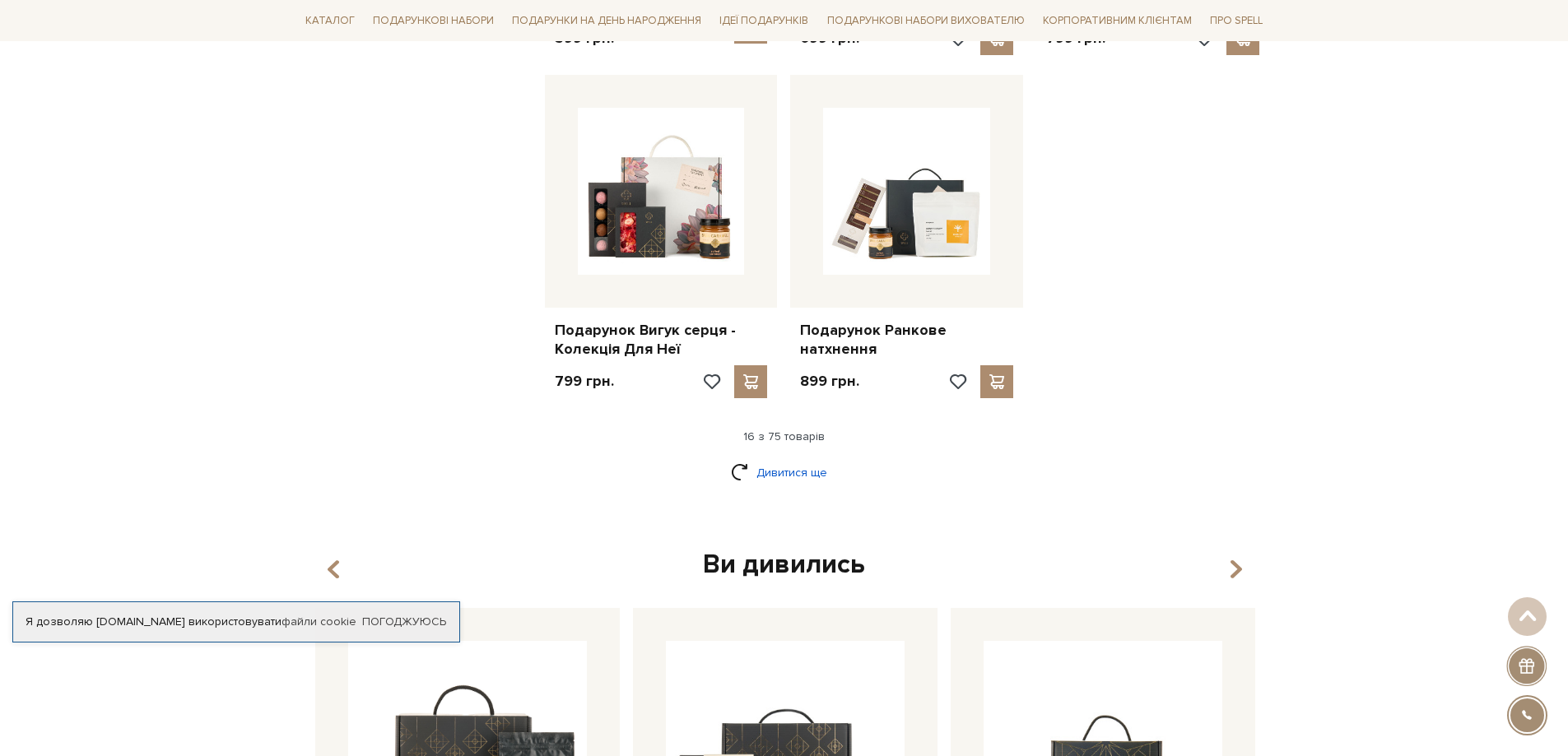
click at [804, 458] on link "Дивитися ще" at bounding box center [784, 472] width 107 height 29
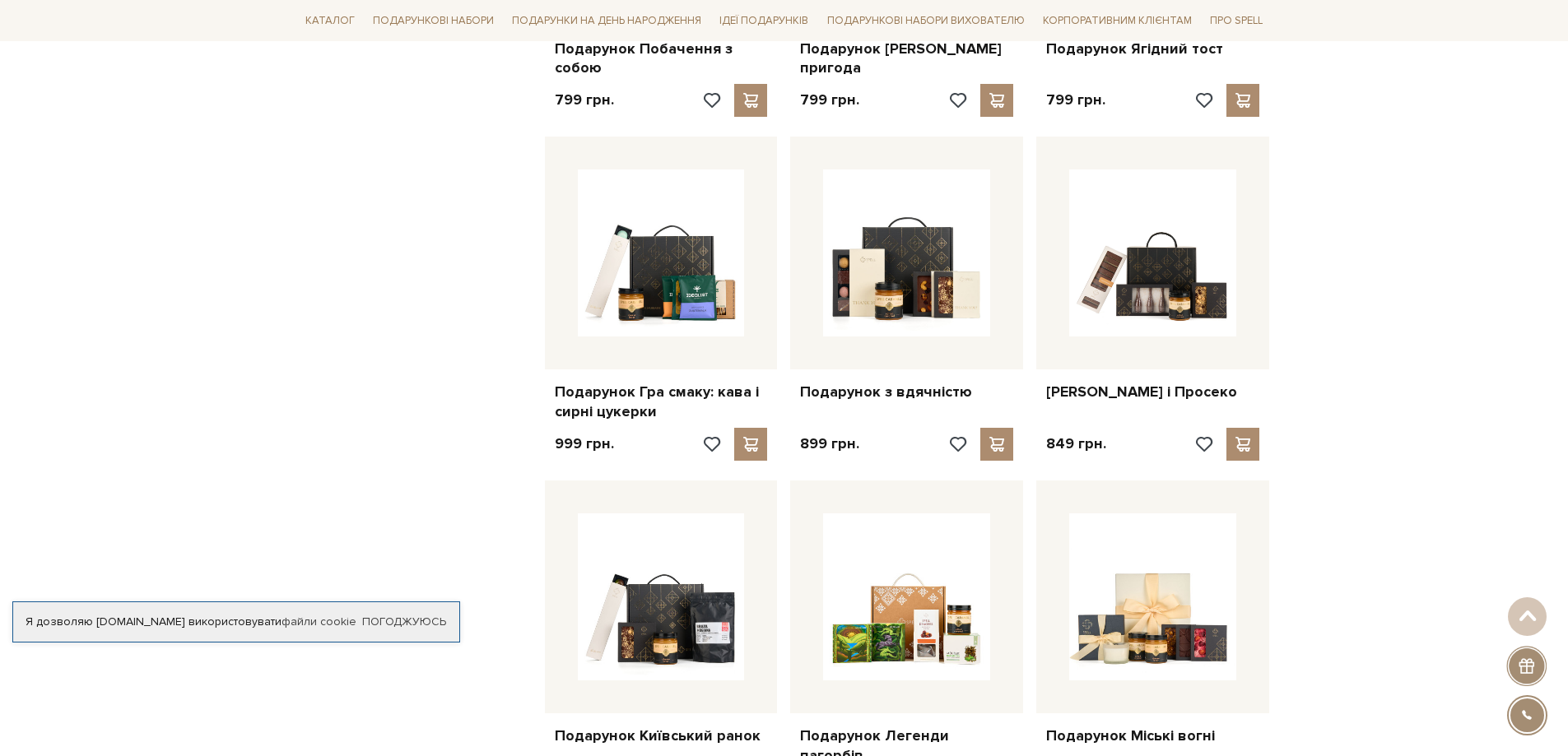
scroll to position [3456, 0]
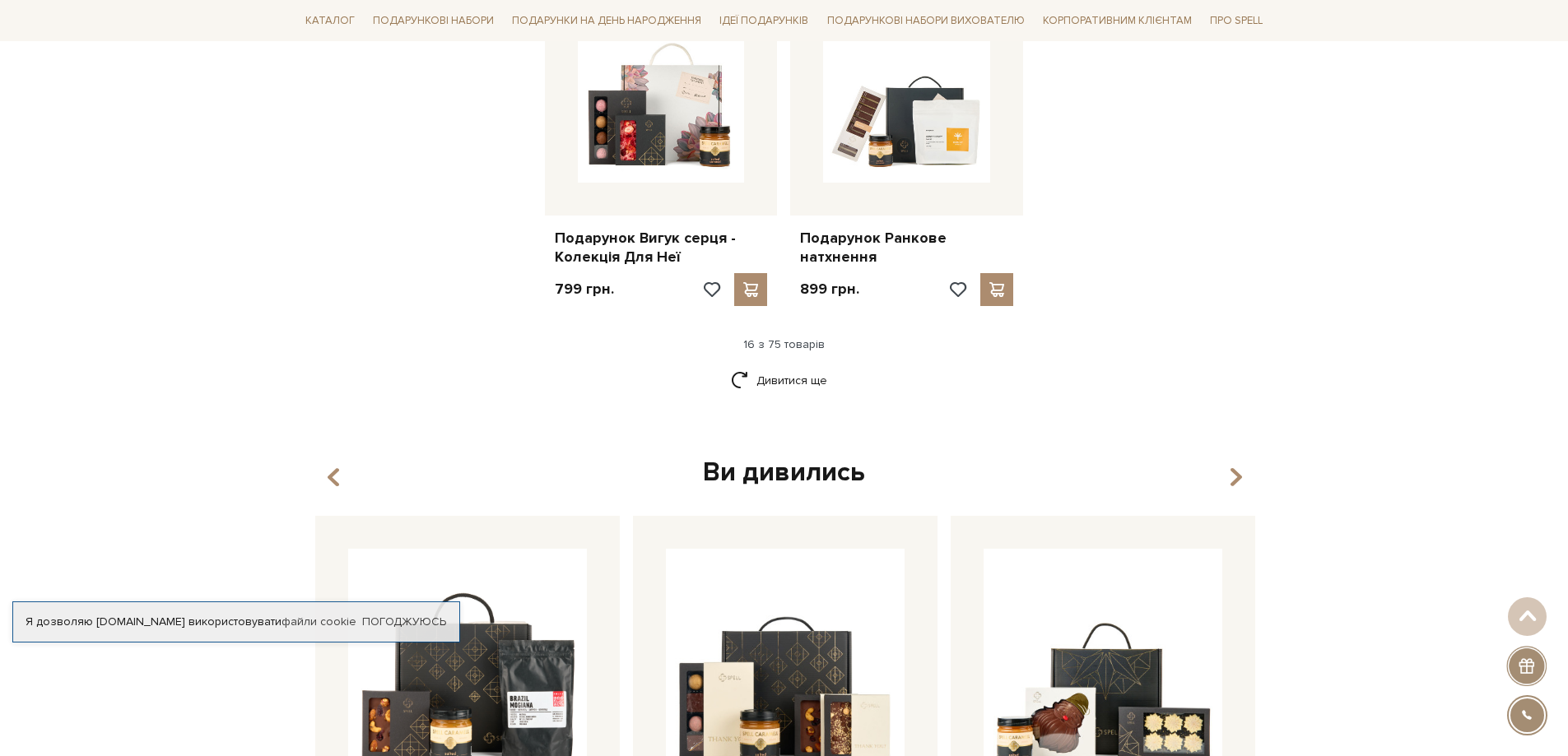
scroll to position [2058, 0]
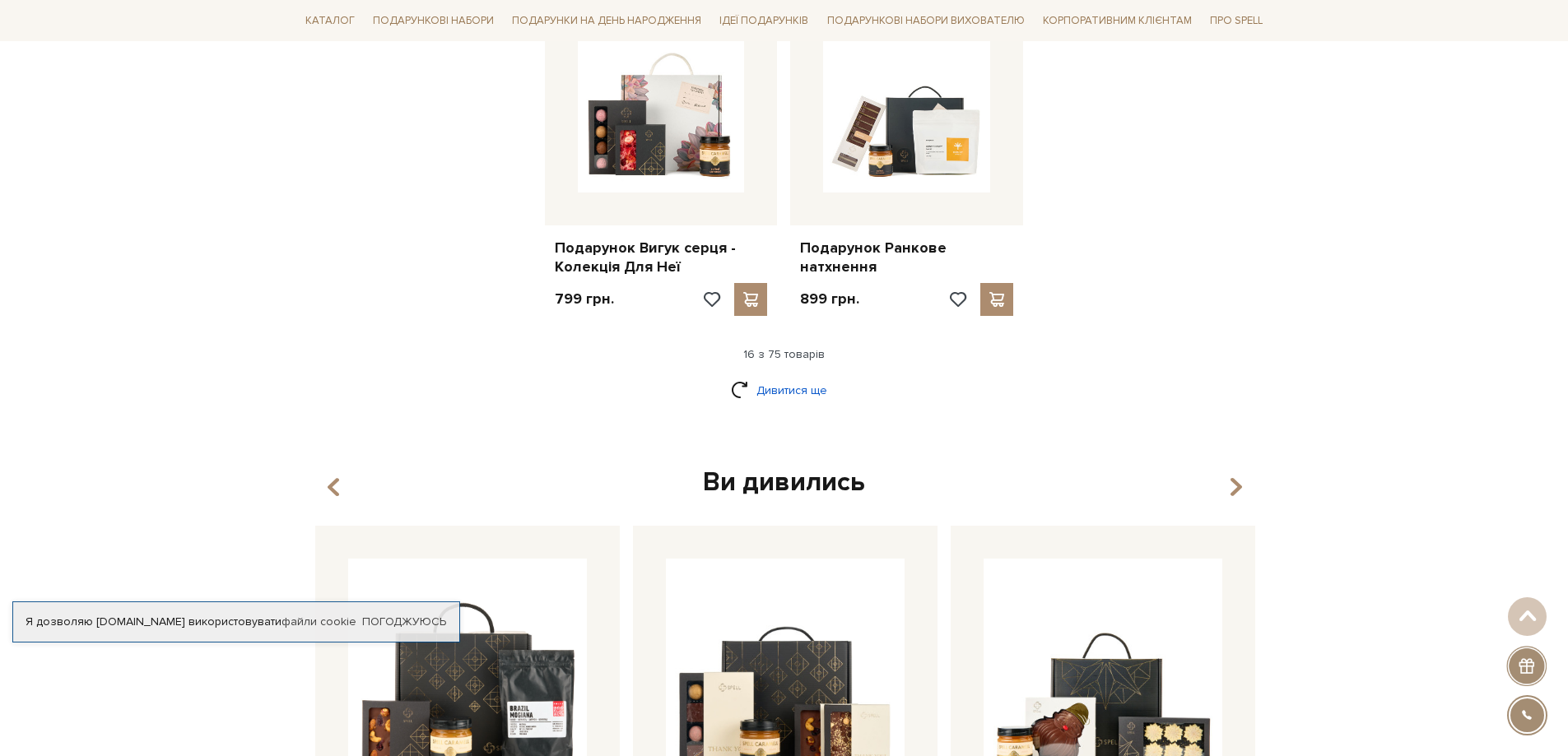
click at [788, 376] on link "Дивитися ще" at bounding box center [784, 390] width 107 height 29
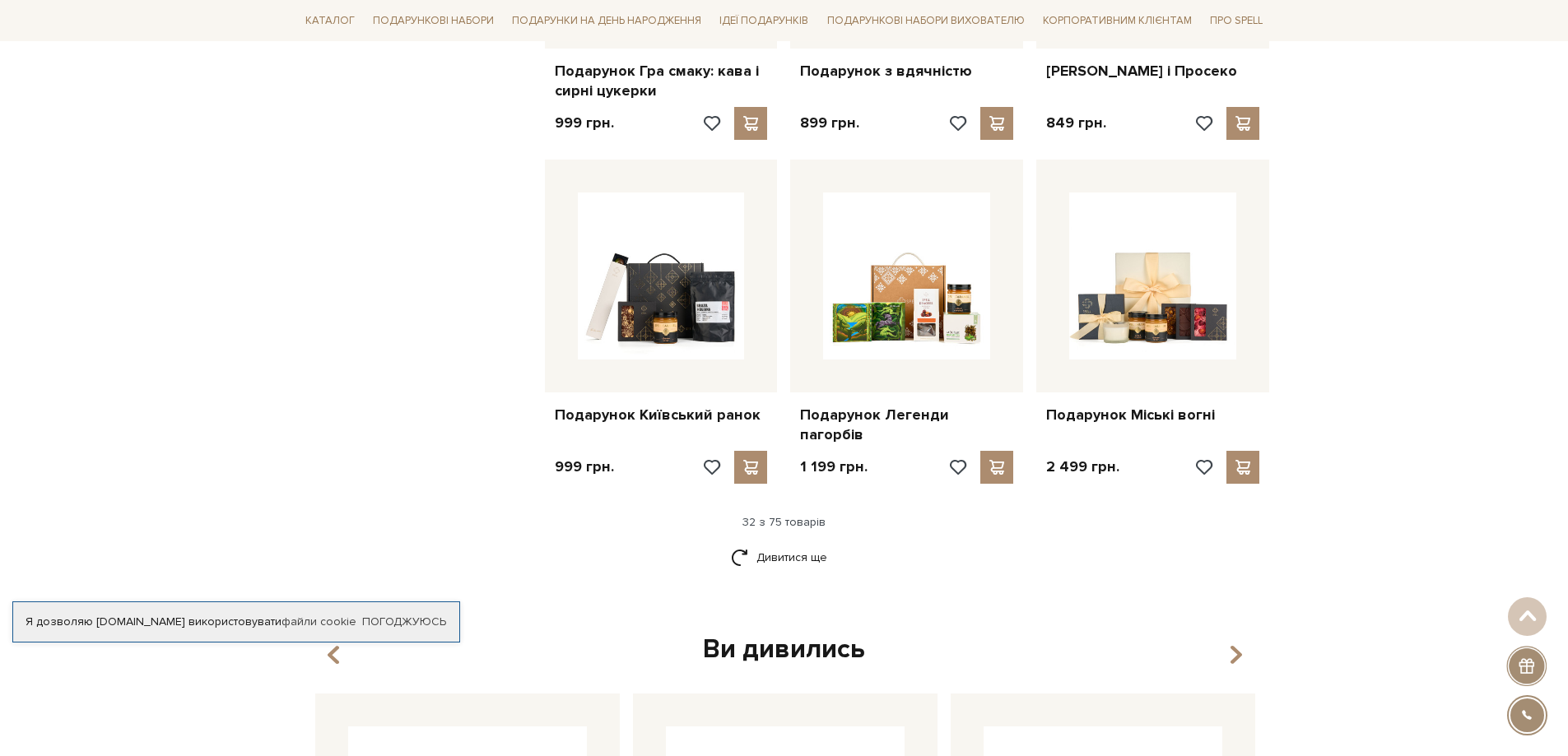
scroll to position [3621, 0]
click at [796, 542] on link "Дивитися ще" at bounding box center [784, 556] width 107 height 29
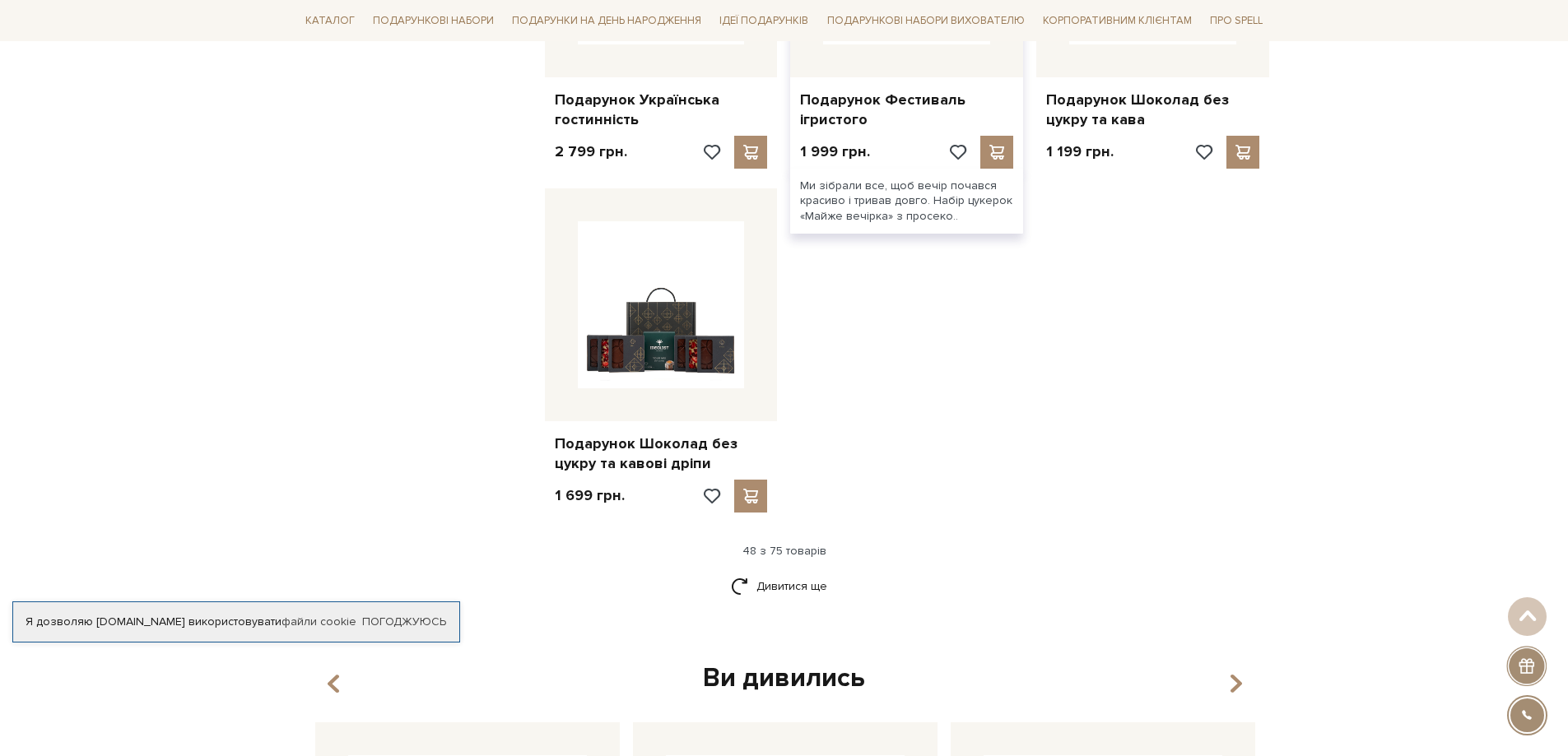
scroll to position [5678, 0]
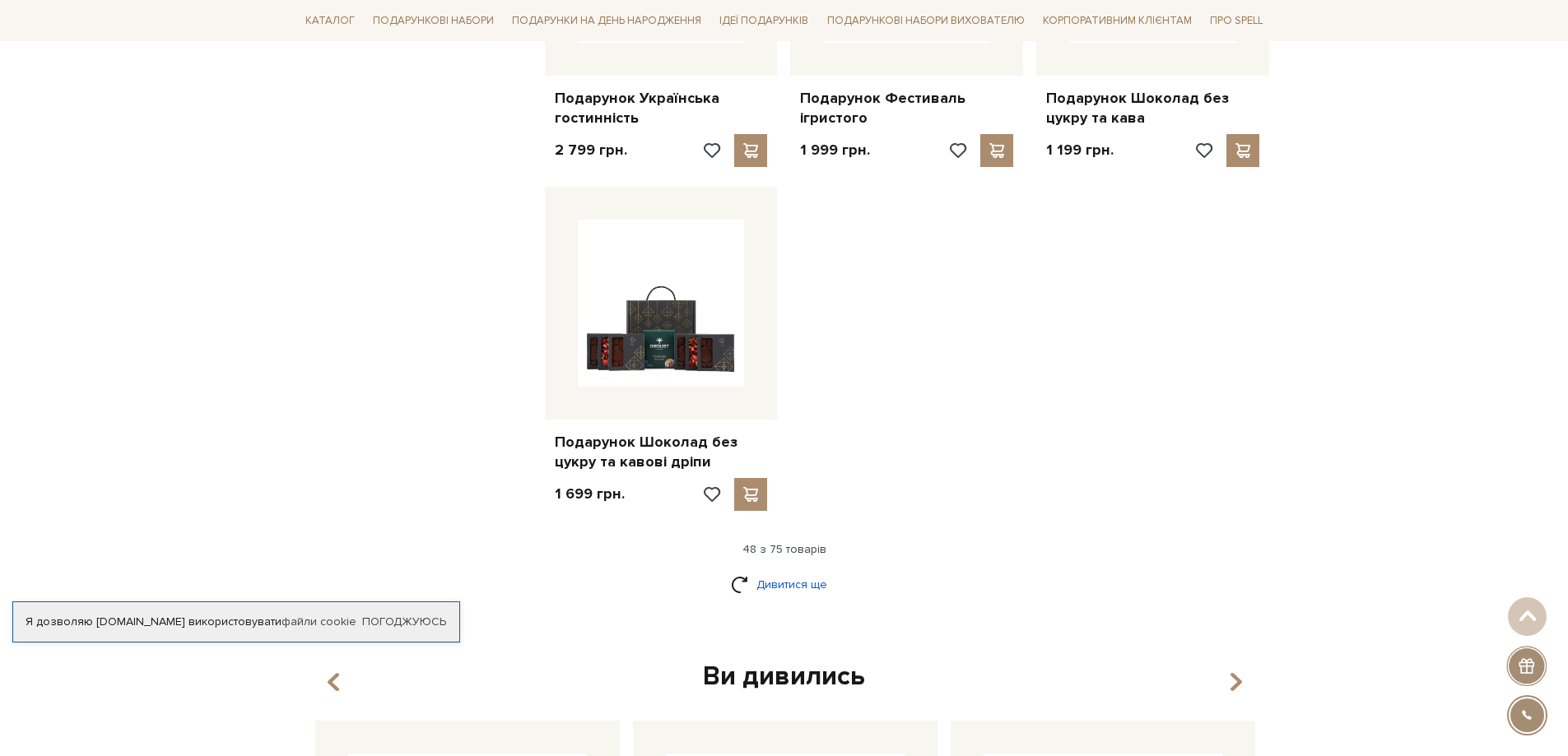
click at [813, 571] on link "Дивитися ще" at bounding box center [784, 585] width 107 height 29
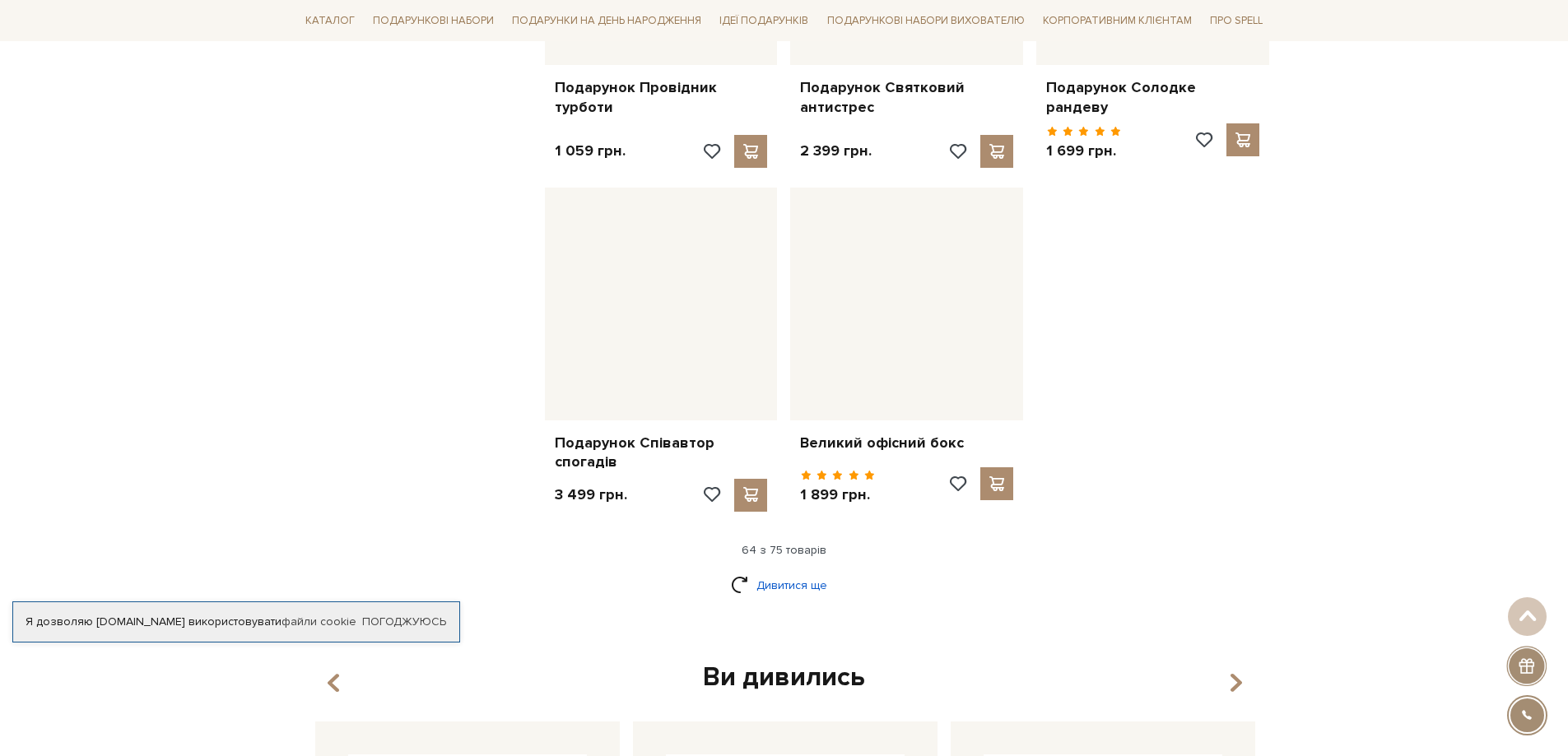
scroll to position [7489, 0]
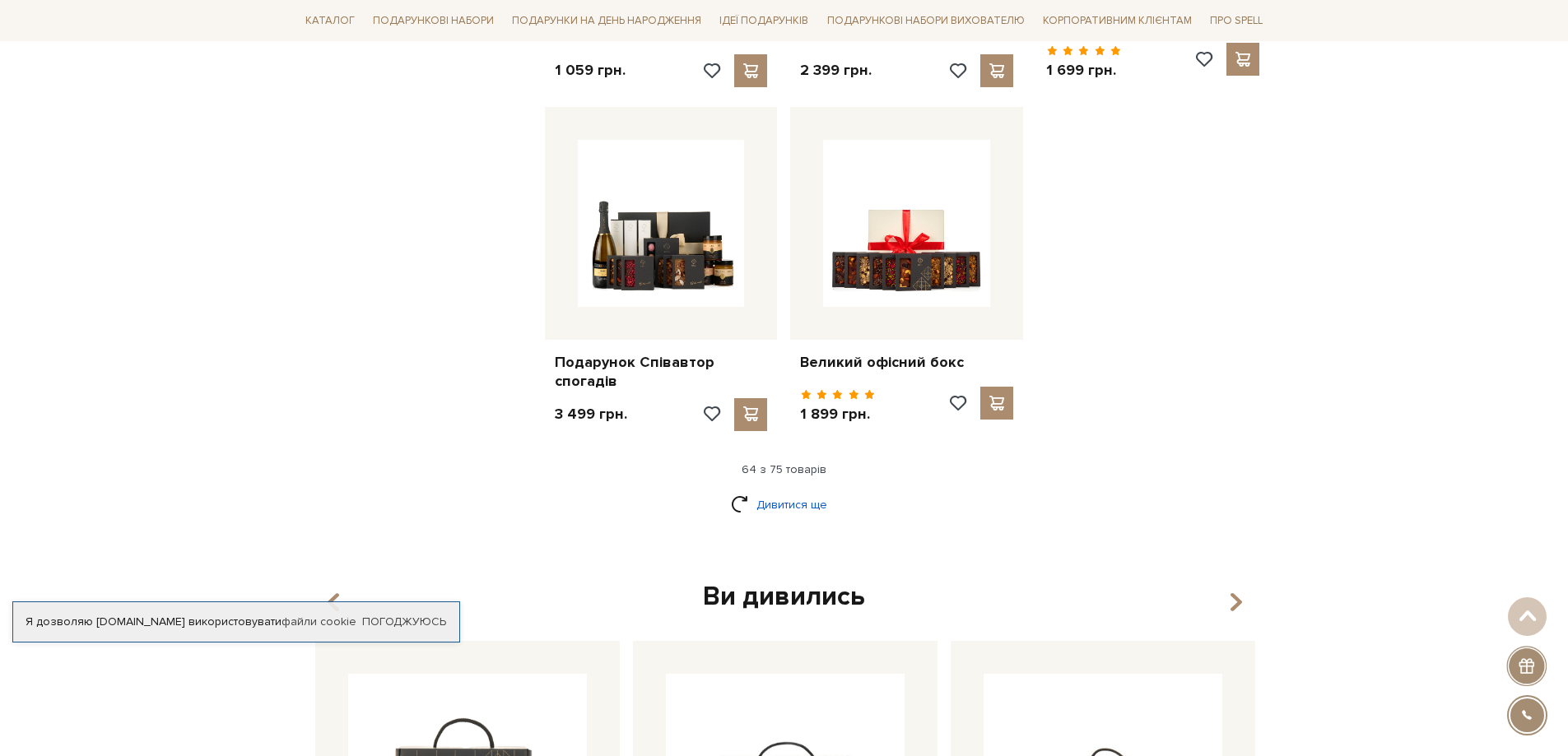
click at [775, 490] on link "Дивитися ще" at bounding box center [784, 504] width 107 height 29
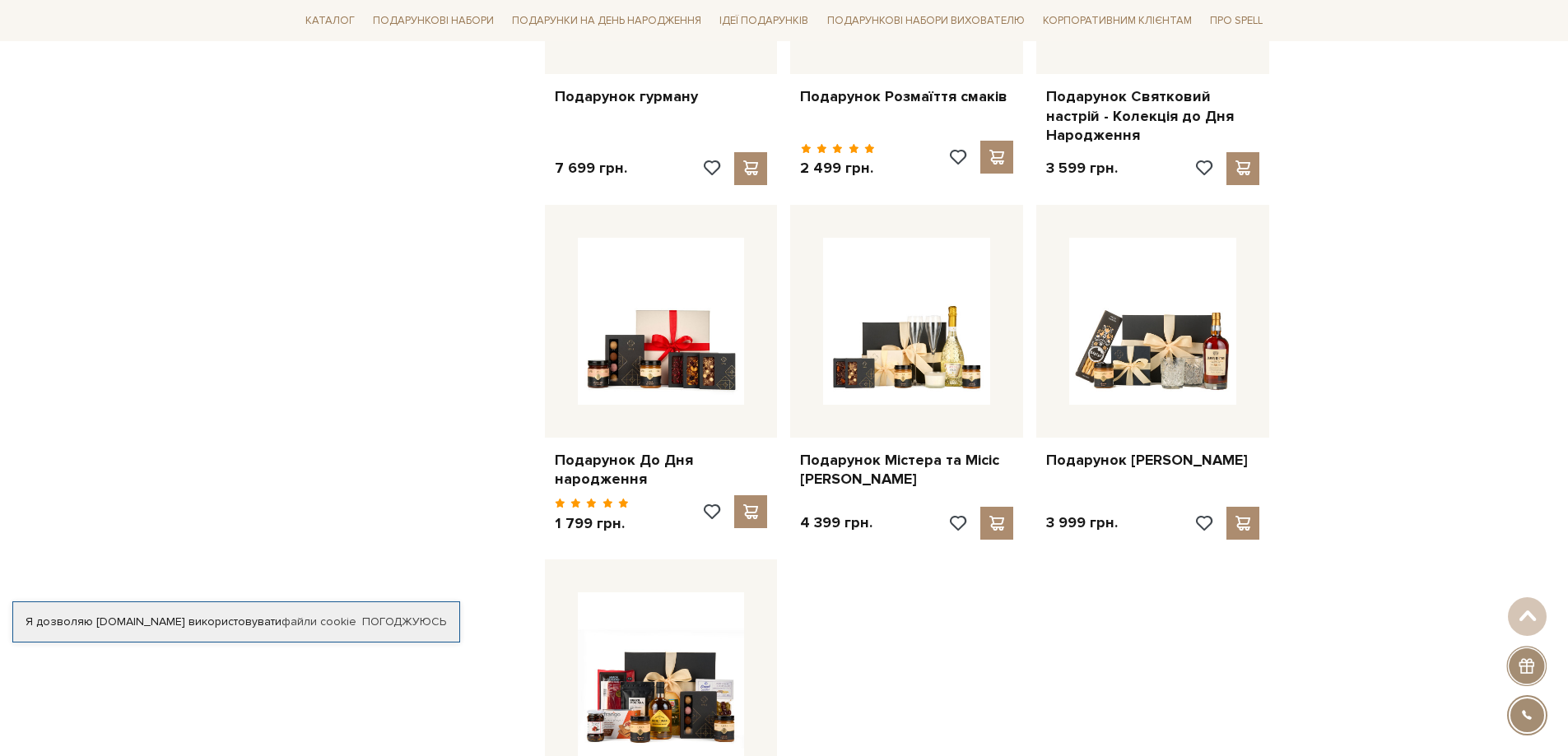
scroll to position [8394, 0]
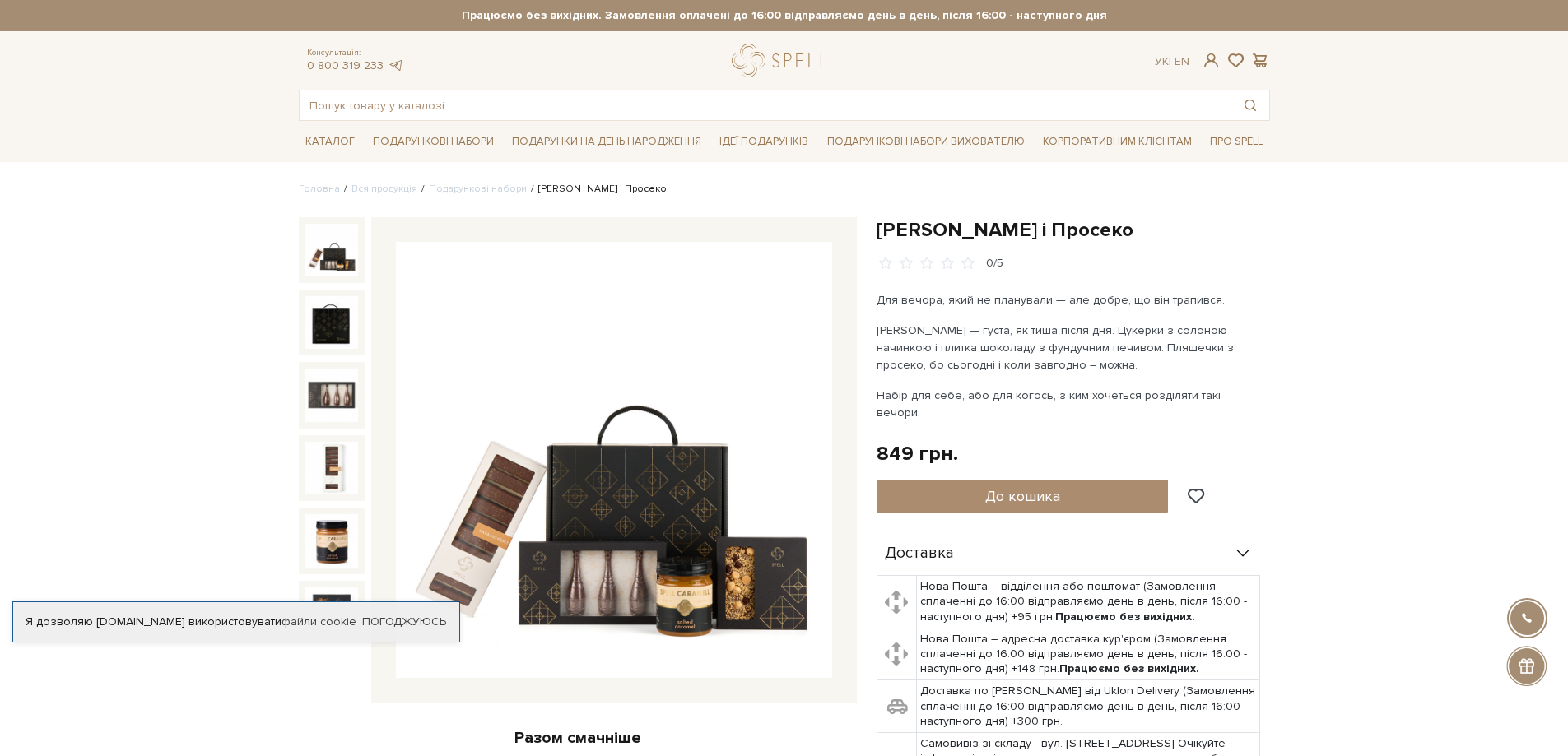
click at [1244, 545] on icon at bounding box center [1243, 554] width 18 height 18
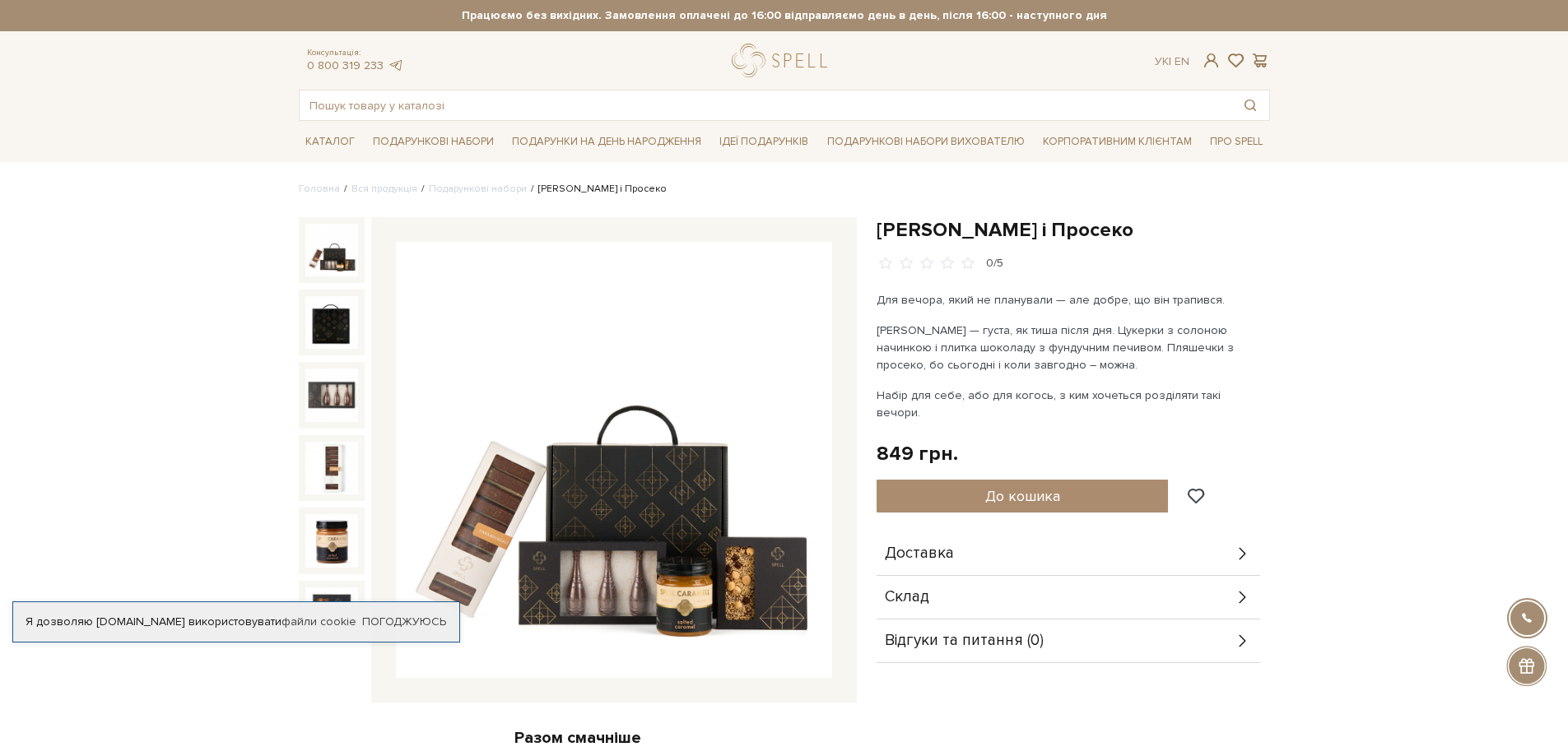
click at [1244, 592] on icon at bounding box center [1241, 597] width 6 height 12
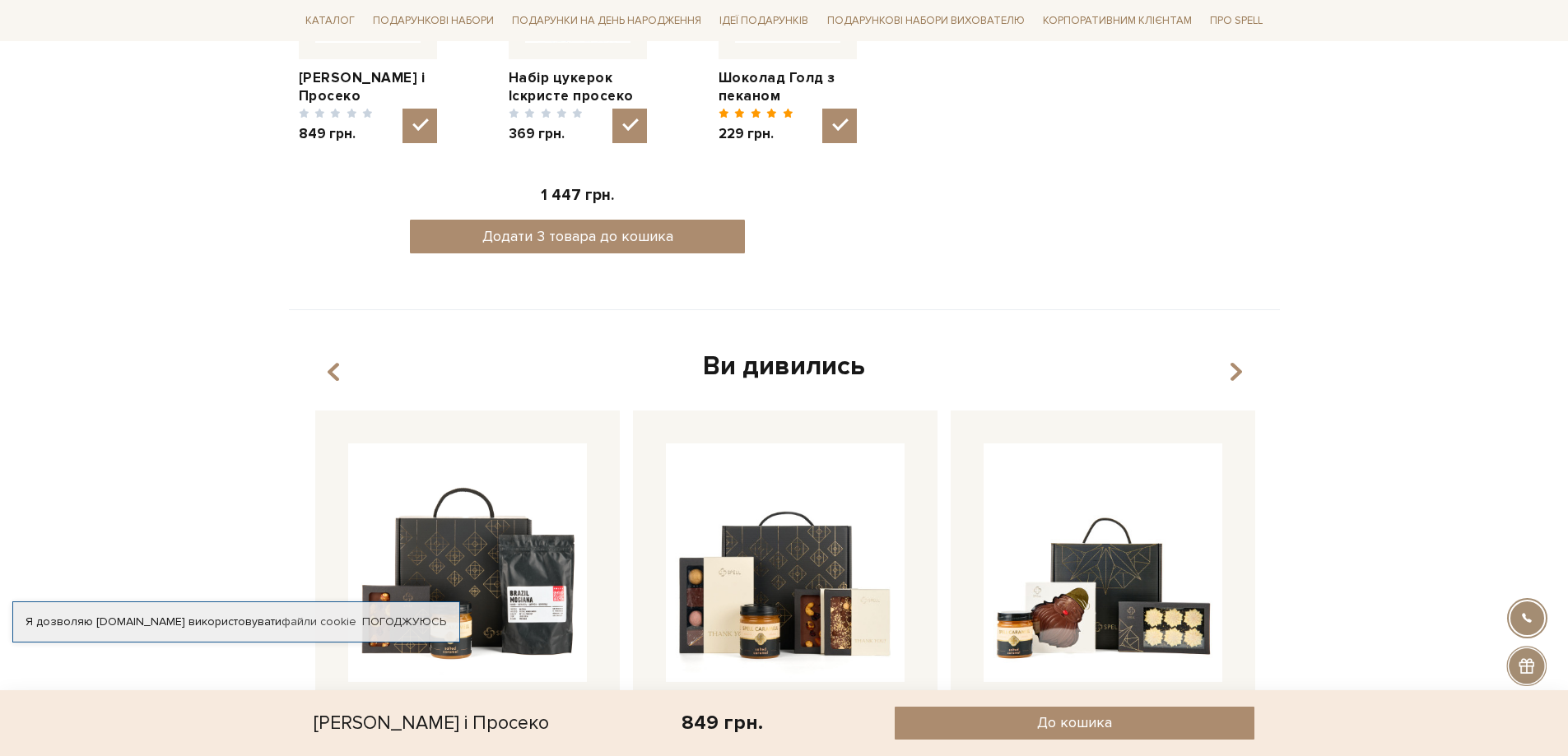
scroll to position [1069, 0]
